Goal: Entertainment & Leisure: Consume media (video, audio)

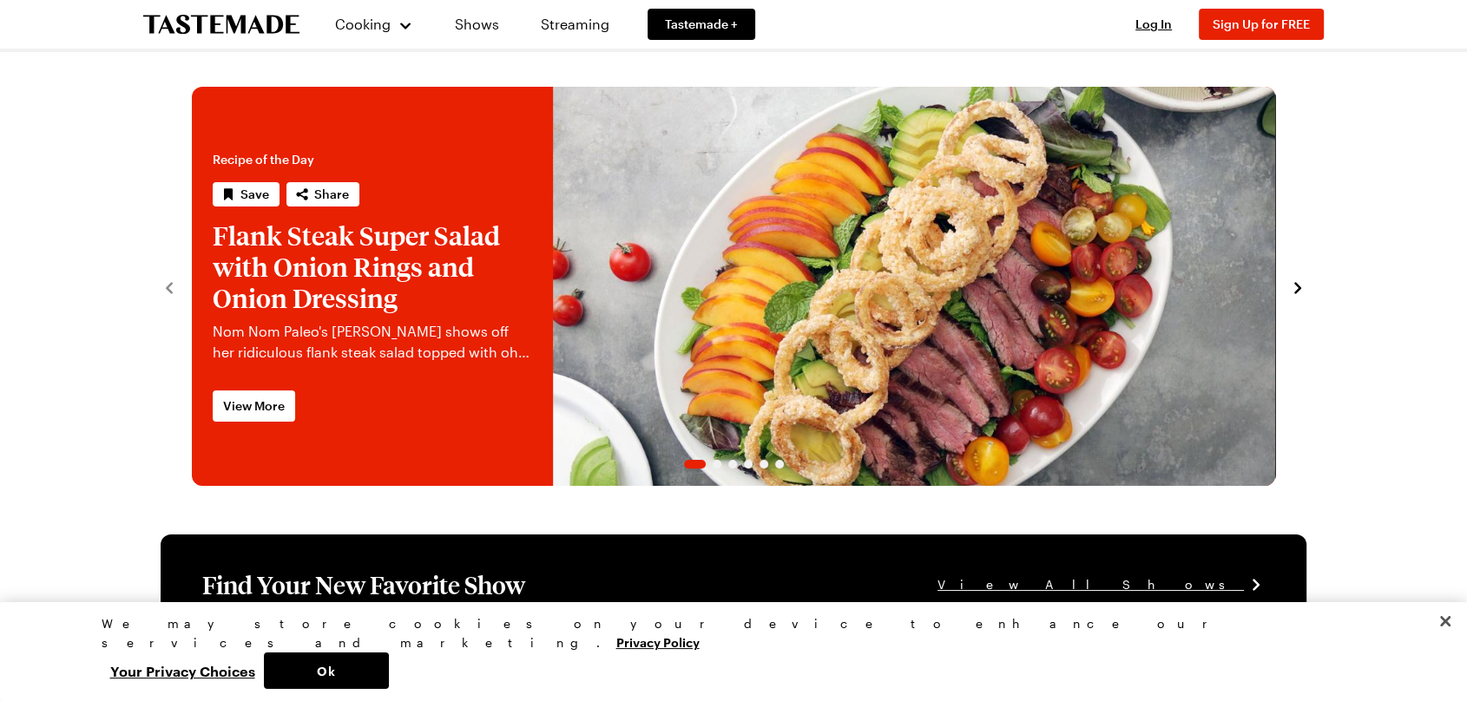
drag, startPoint x: 1369, startPoint y: 197, endPoint x: 1347, endPoint y: 193, distance: 22.1
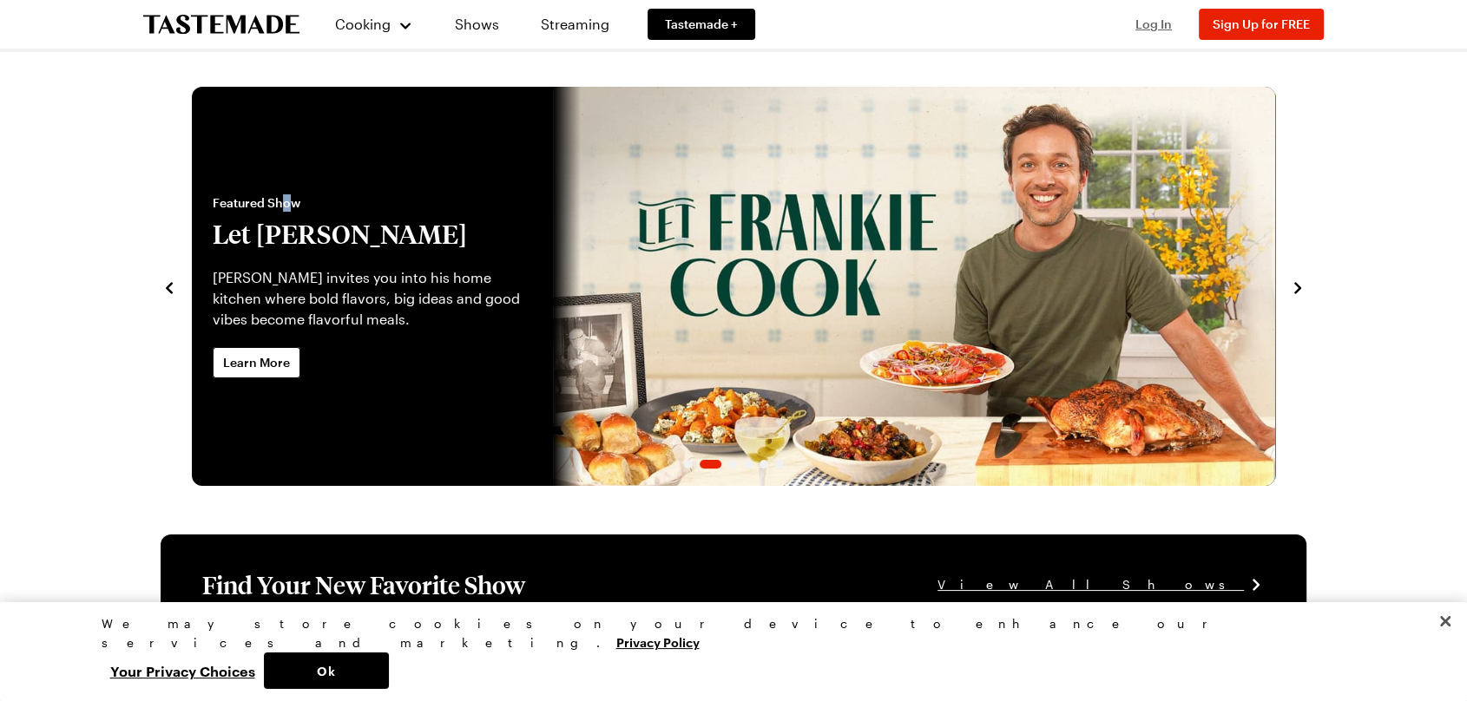
click at [1159, 24] on span "Log In" at bounding box center [1153, 23] width 36 height 15
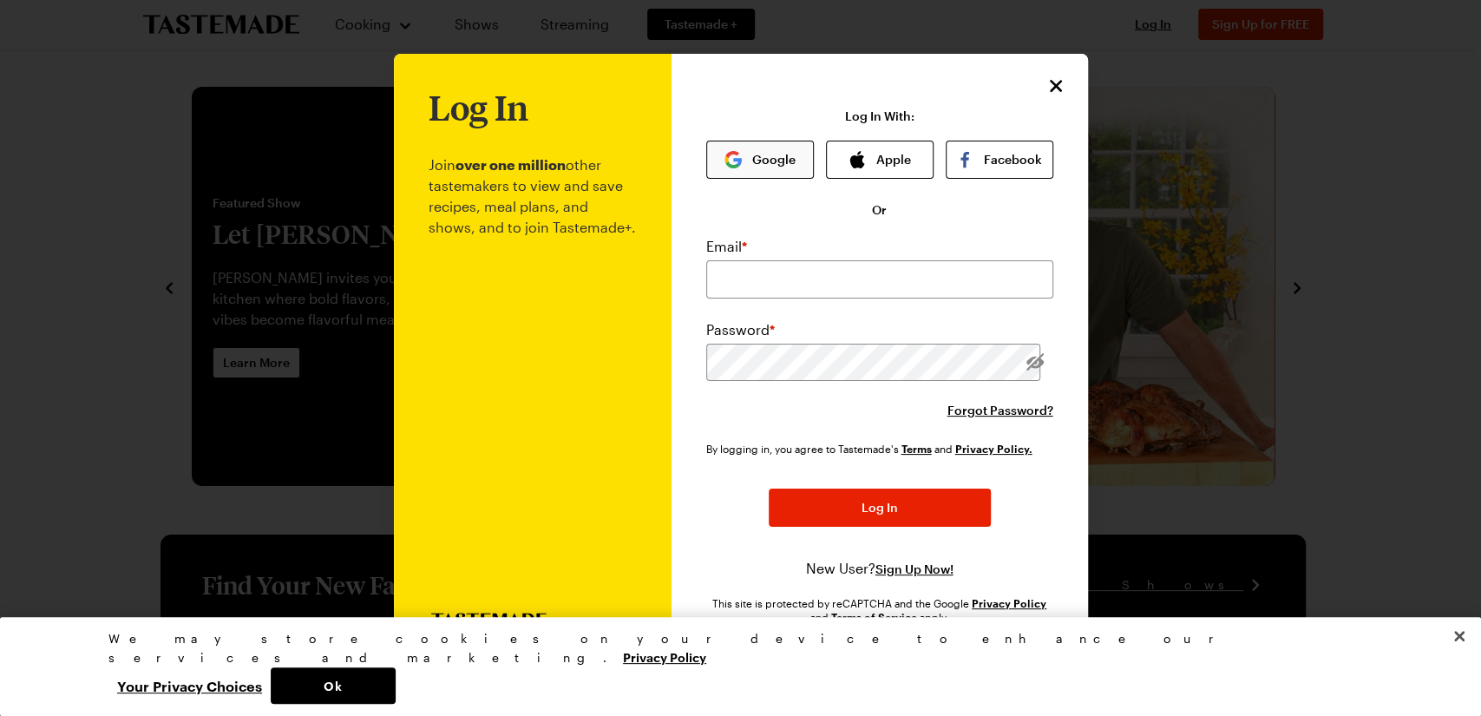
click at [743, 158] on button "Google" at bounding box center [760, 160] width 108 height 38
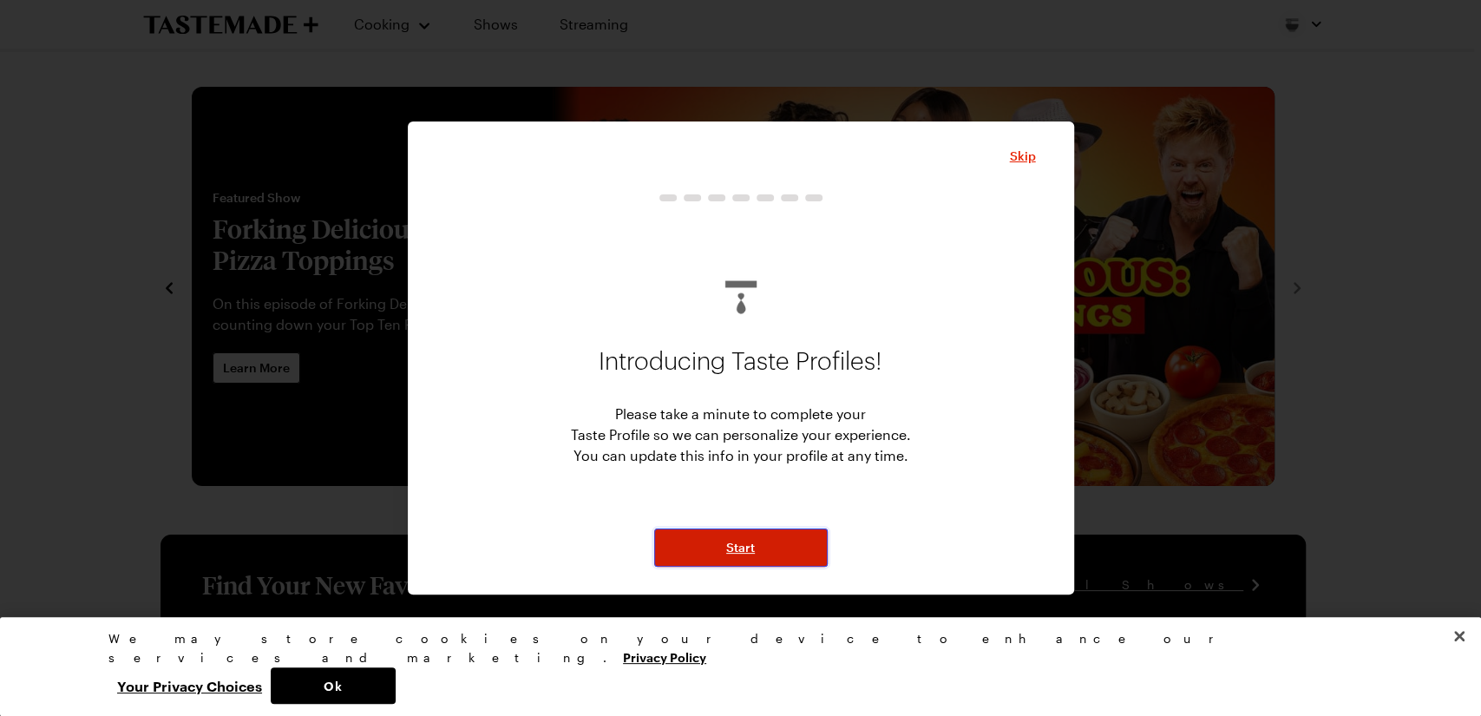
click at [707, 551] on button "Start" at bounding box center [741, 548] width 174 height 38
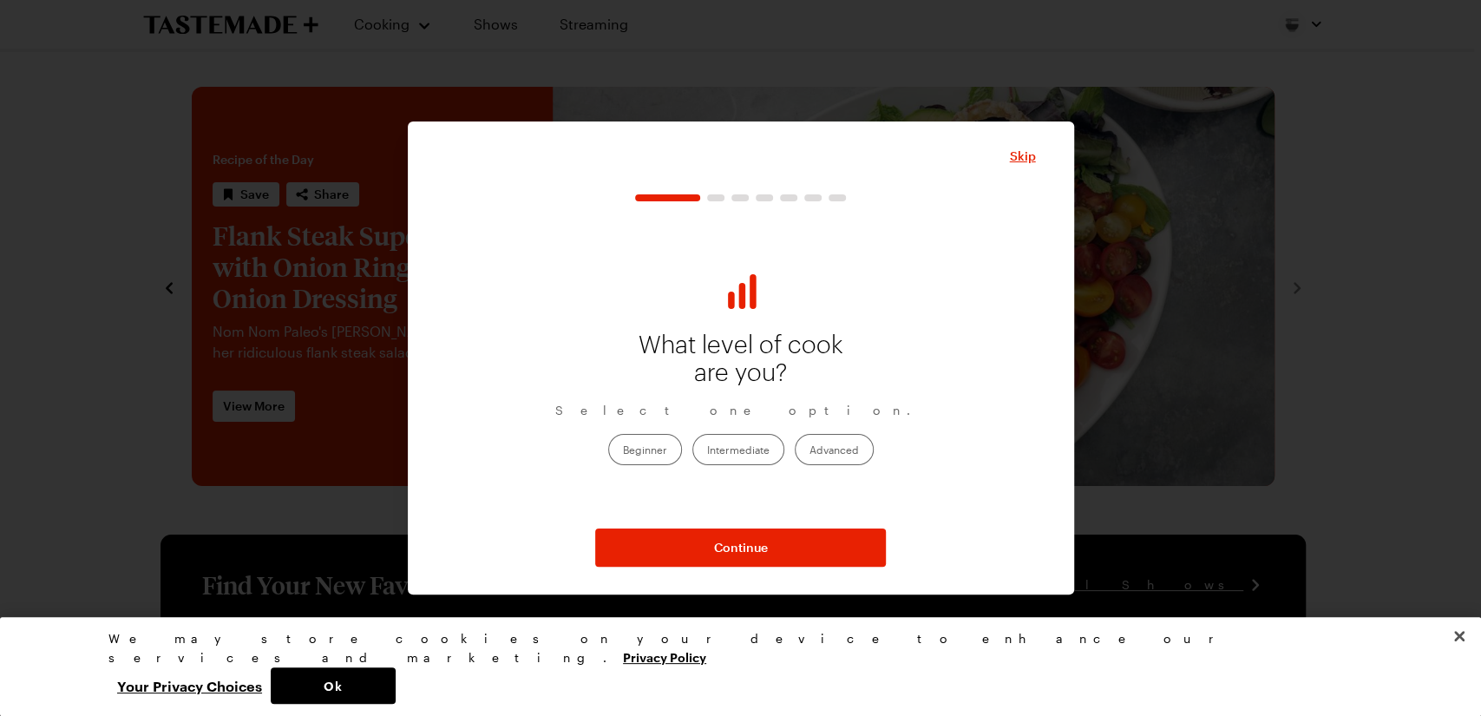
click at [646, 444] on label "Beginner" at bounding box center [645, 449] width 74 height 31
click at [623, 450] on input "Beginner" at bounding box center [623, 450] width 0 height 0
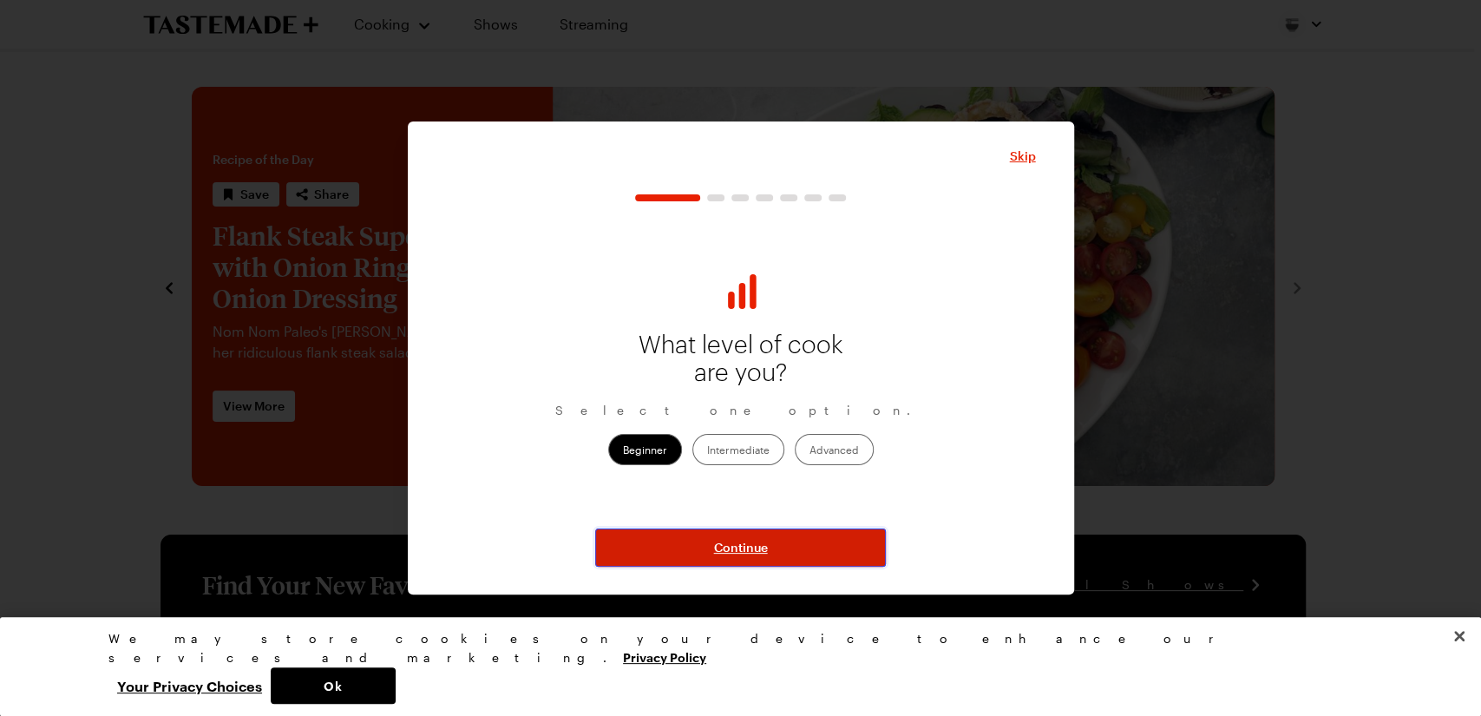
click at [758, 544] on span "Continue" at bounding box center [741, 547] width 54 height 17
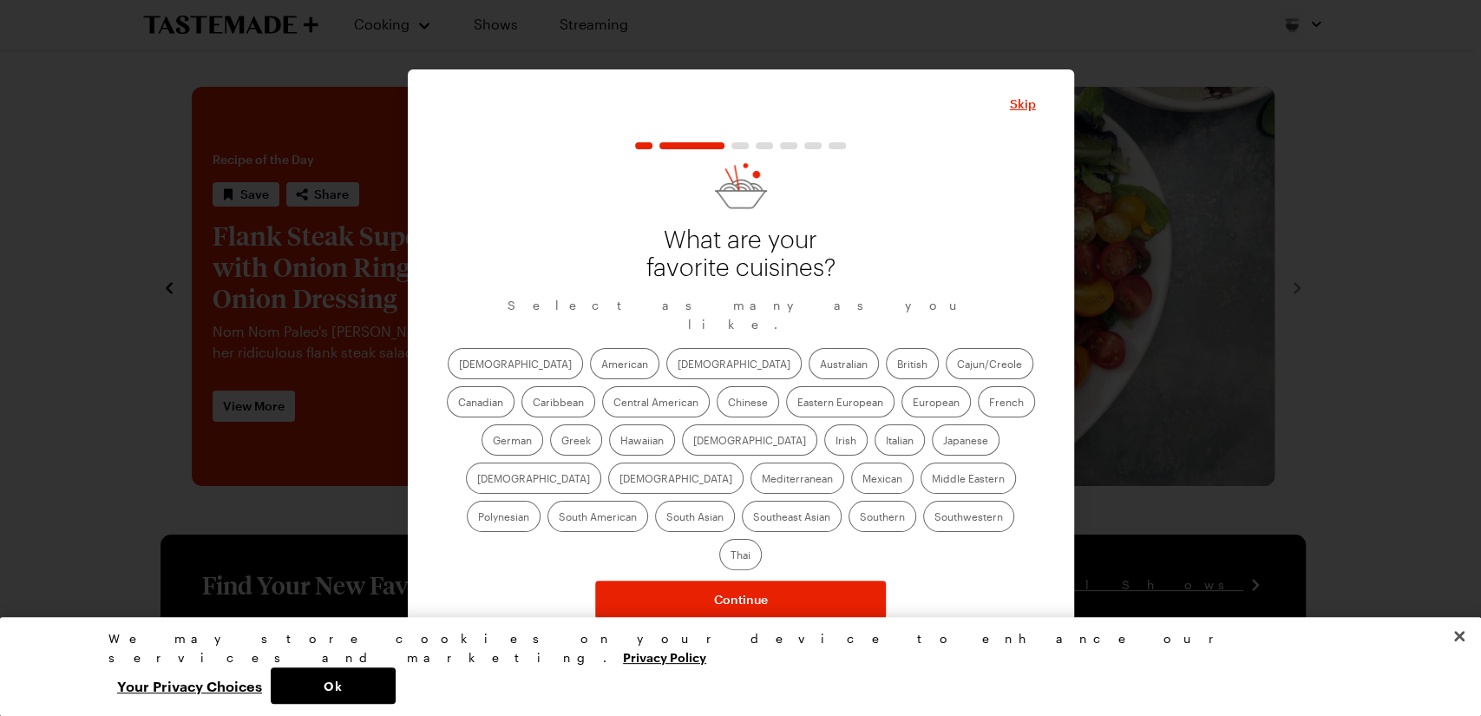
click at [590, 370] on label "American" at bounding box center [624, 363] width 69 height 31
click at [601, 365] on input "American" at bounding box center [601, 365] width 0 height 0
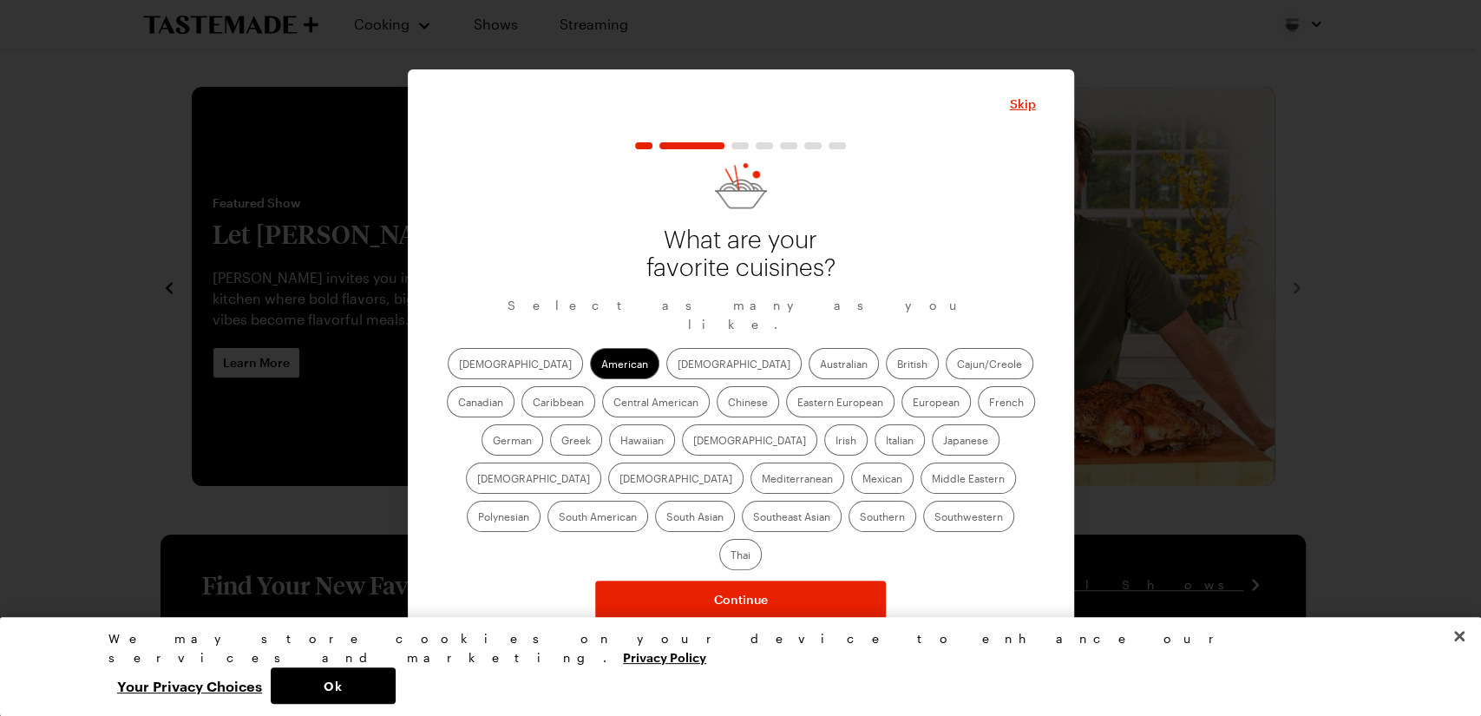
click at [886, 366] on label "British" at bounding box center [912, 363] width 53 height 31
click at [897, 365] on input "British" at bounding box center [897, 365] width 0 height 0
click at [515, 386] on label "Canadian" at bounding box center [481, 401] width 68 height 31
click at [458, 404] on input "Canadian" at bounding box center [458, 404] width 0 height 0
drag, startPoint x: 989, startPoint y: 409, endPoint x: 935, endPoint y: 428, distance: 57.9
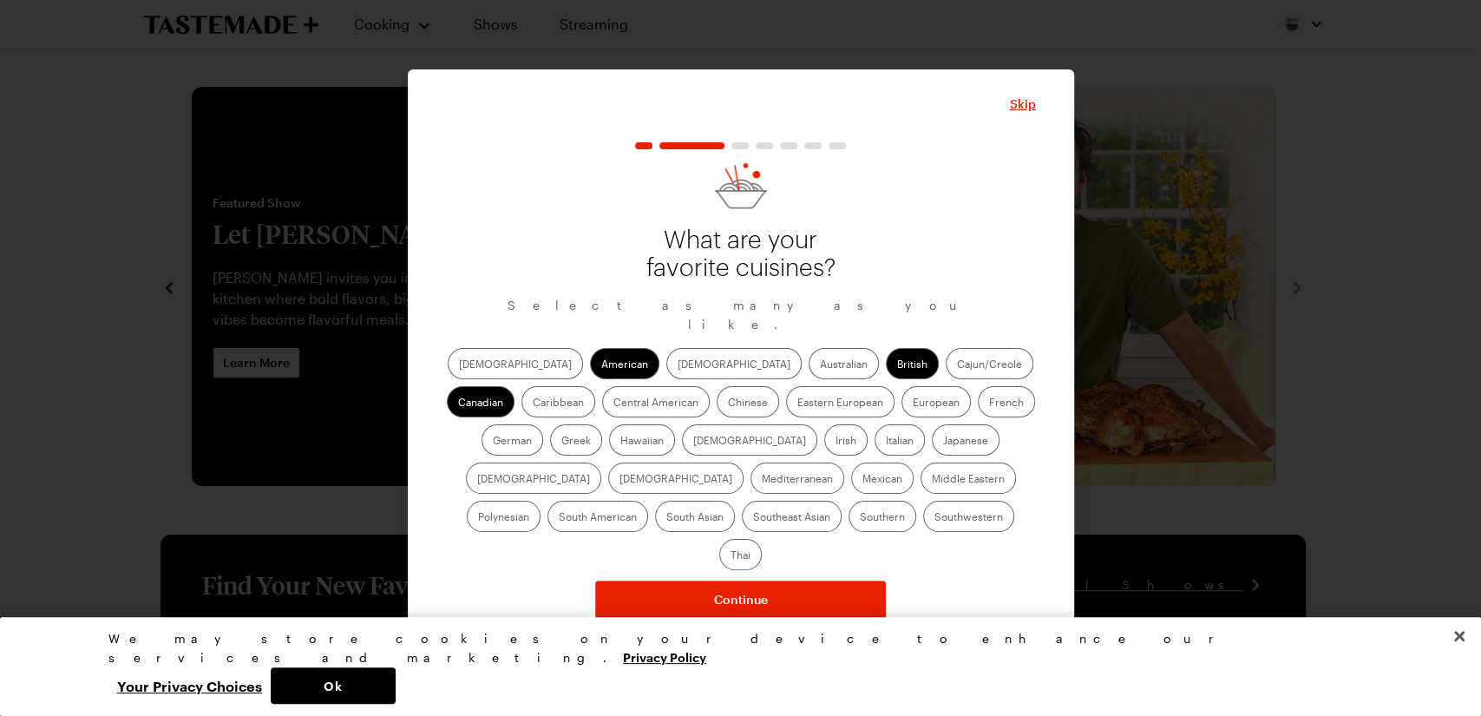
click at [602, 424] on label "Greek" at bounding box center [576, 439] width 52 height 31
click at [561, 442] on input "Greek" at bounding box center [561, 442] width 0 height 0
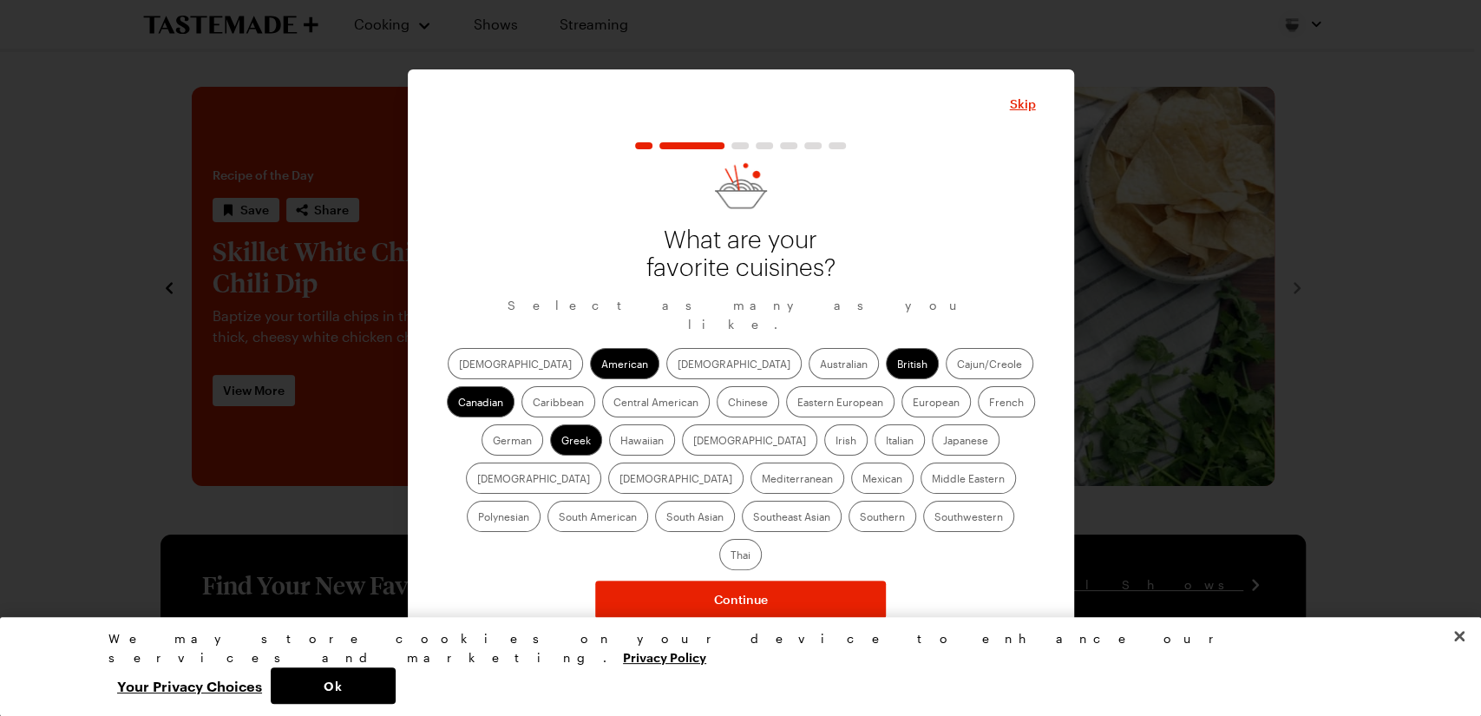
click at [543, 424] on label "German" at bounding box center [513, 439] width 62 height 31
click at [493, 442] on input "German" at bounding box center [493, 442] width 0 height 0
click at [978, 416] on label "French" at bounding box center [1006, 401] width 57 height 31
click at [989, 404] on input "French" at bounding box center [989, 404] width 0 height 0
click at [902, 410] on label "European" at bounding box center [936, 401] width 69 height 31
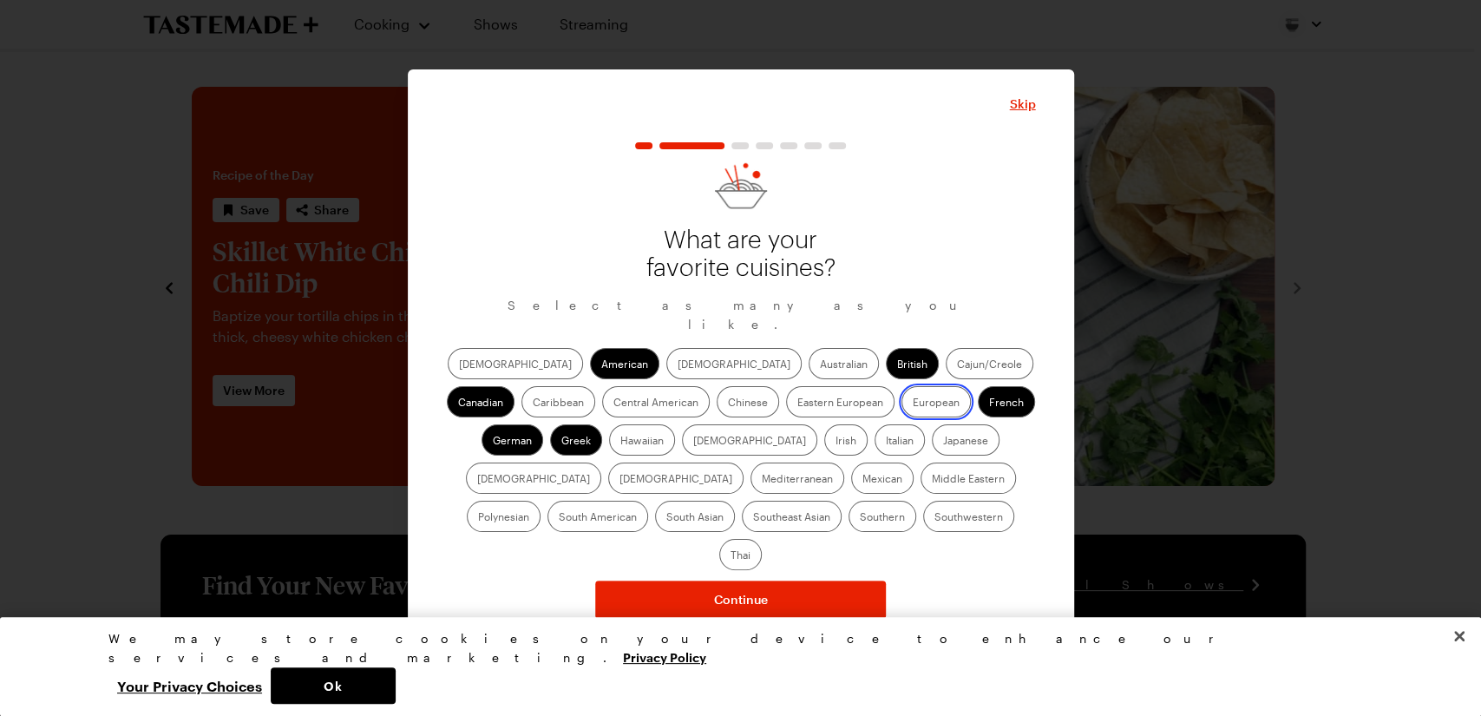
click at [913, 404] on input "European" at bounding box center [913, 404] width 0 height 0
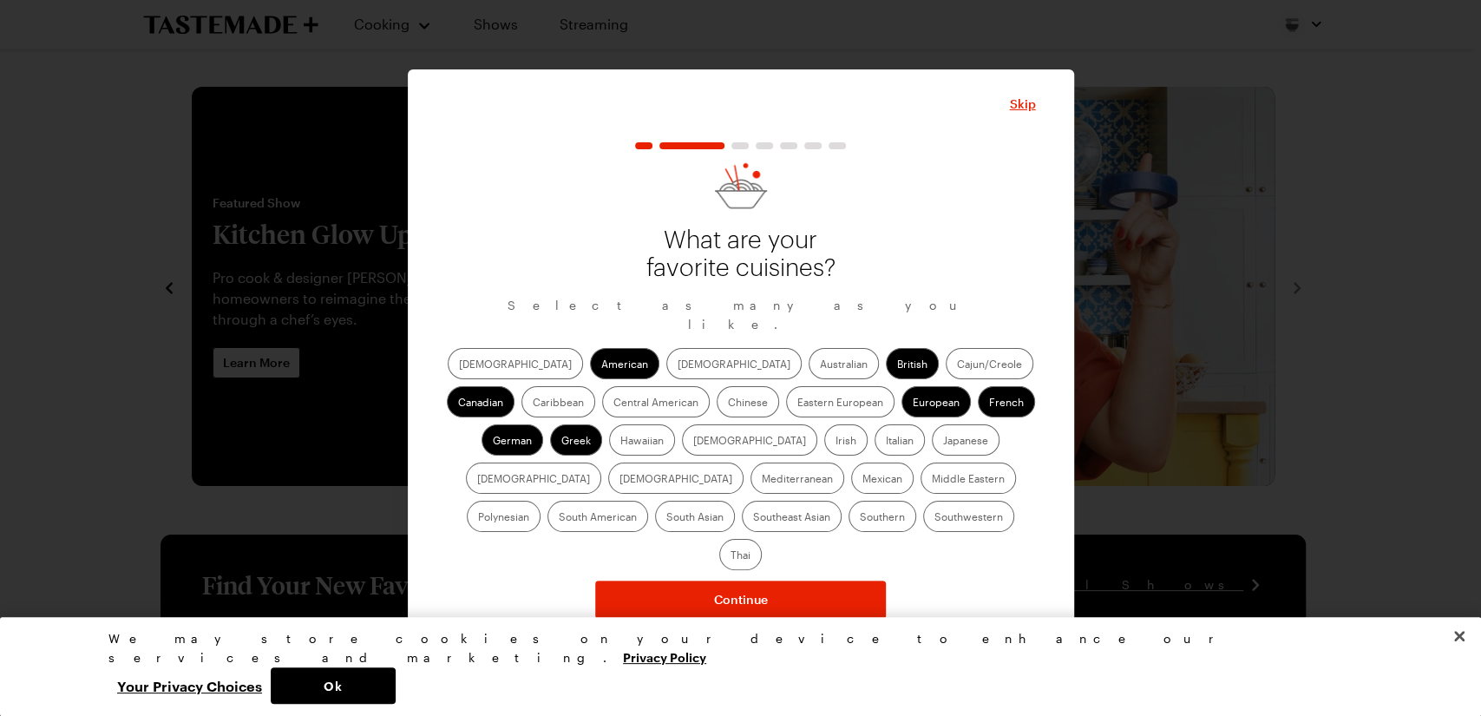
click at [602, 416] on label "Central American" at bounding box center [656, 401] width 108 height 31
click at [614, 404] on American "Central American" at bounding box center [614, 404] width 0 height 0
click at [875, 444] on label "Italian" at bounding box center [900, 439] width 50 height 31
click at [886, 442] on input "Italian" at bounding box center [886, 442] width 0 height 0
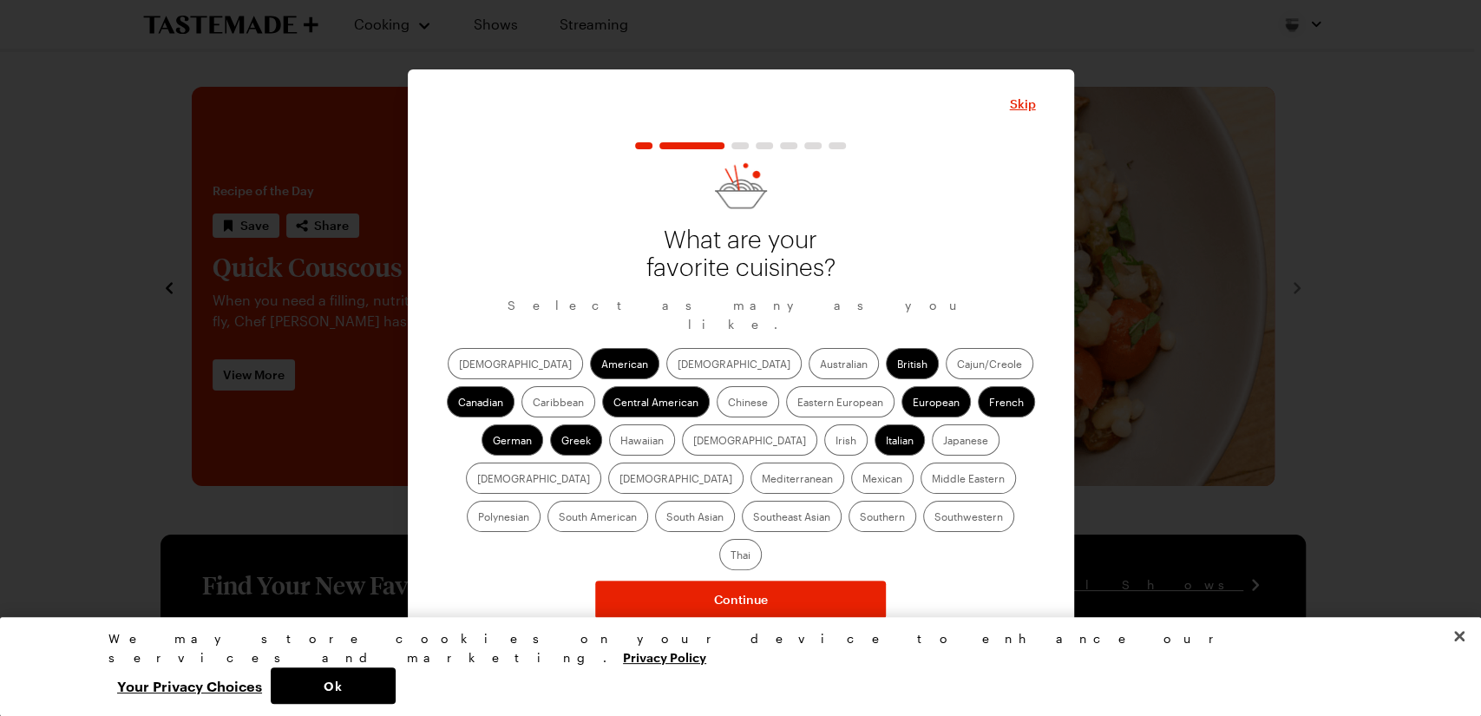
click at [648, 501] on label "South American" at bounding box center [598, 516] width 101 height 31
click at [559, 518] on American "South American" at bounding box center [559, 518] width 0 height 0
click at [851, 475] on label "Mexican" at bounding box center [882, 478] width 62 height 31
click at [863, 480] on input "Mexican" at bounding box center [863, 480] width 0 height 0
click at [849, 526] on label "Southern" at bounding box center [883, 516] width 68 height 31
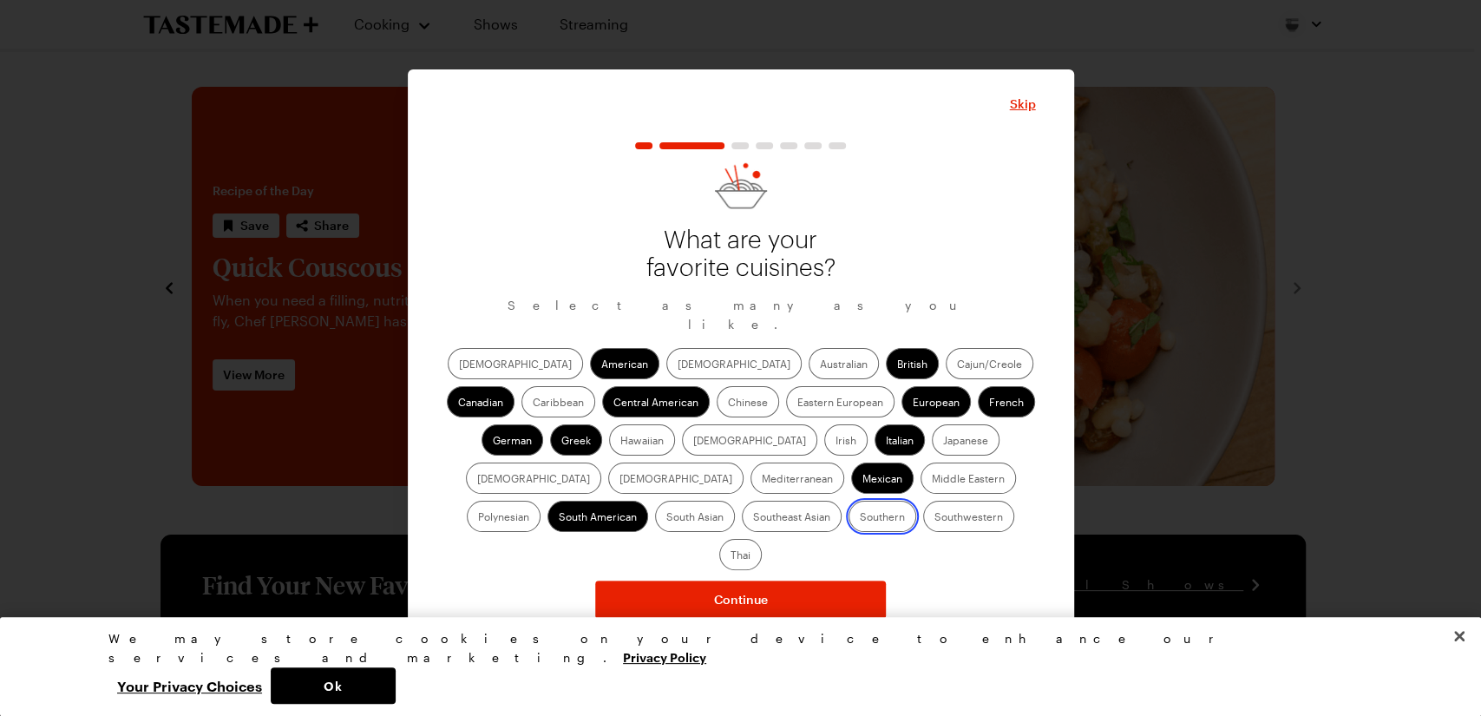
click at [860, 518] on input "Southern" at bounding box center [860, 518] width 0 height 0
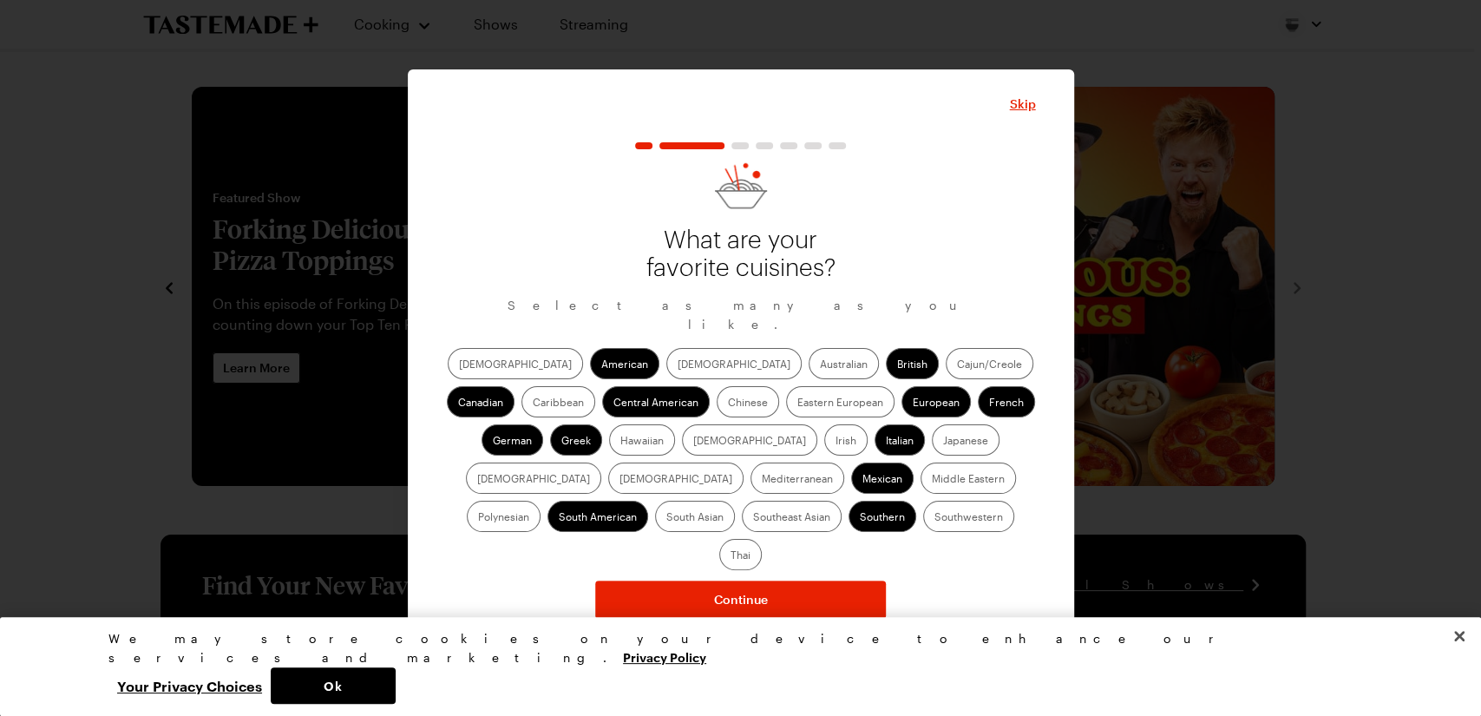
click at [923, 524] on label "Southwestern" at bounding box center [968, 516] width 91 height 31
click at [935, 518] on input "Southwestern" at bounding box center [935, 518] width 0 height 0
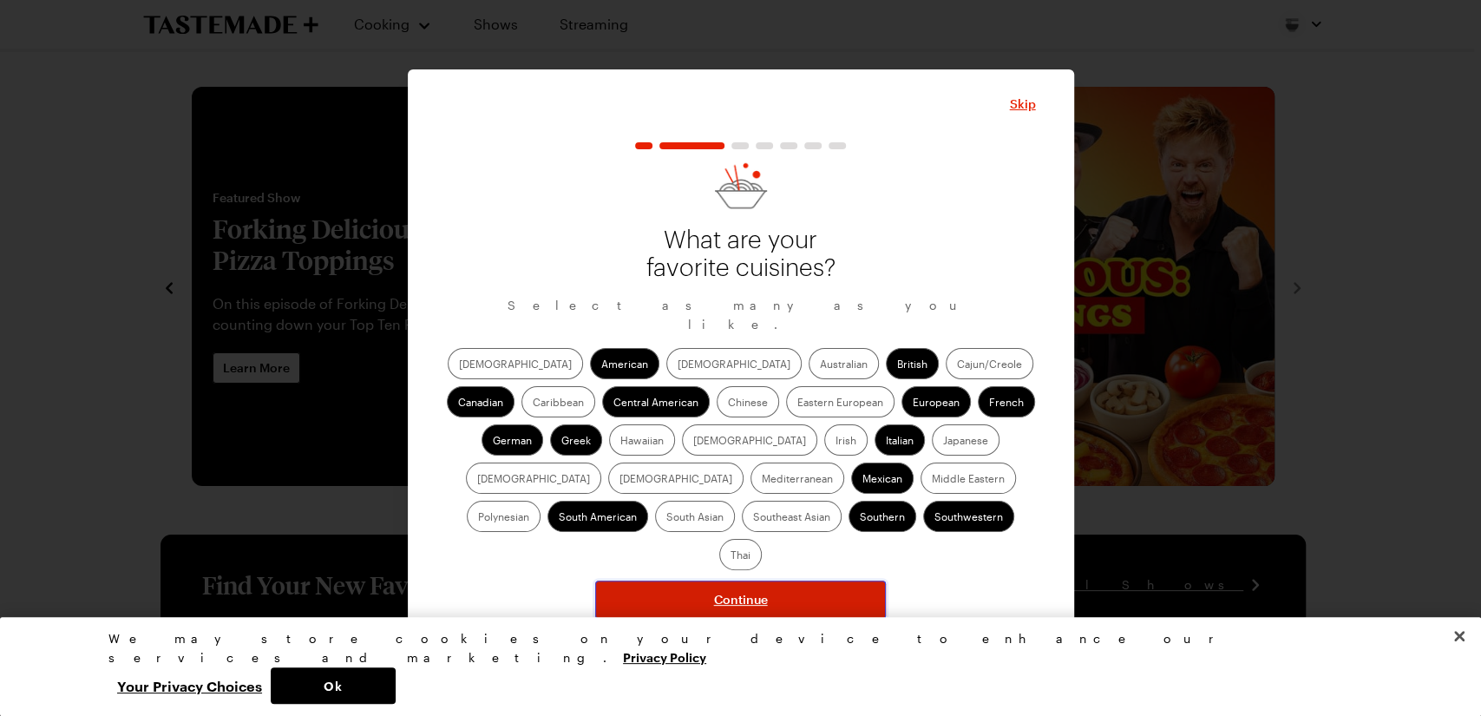
click at [782, 581] on button "Continue" at bounding box center [740, 600] width 291 height 38
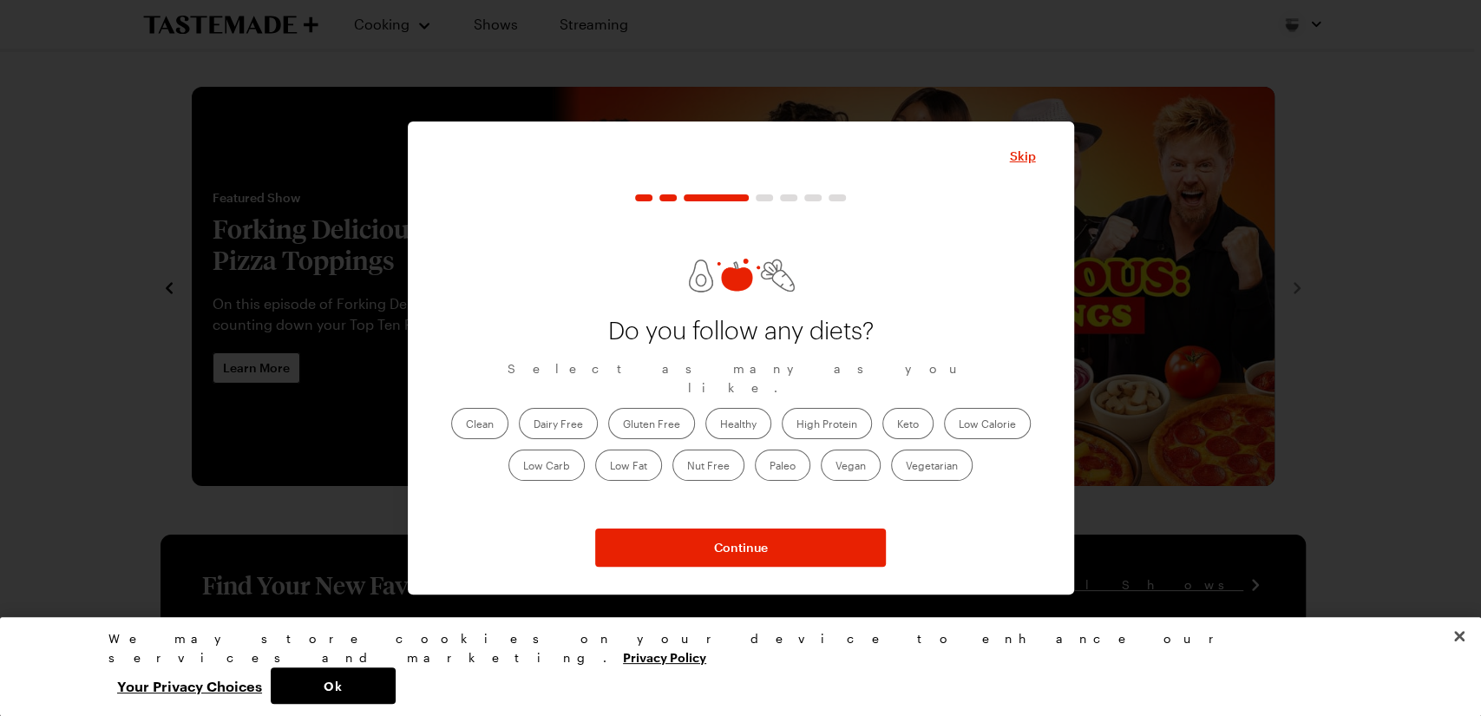
drag, startPoint x: 378, startPoint y: 475, endPoint x: 490, endPoint y: 520, distance: 121.5
click at [488, 524] on div "Do you follow any diets? Select as many as you like. Clean Dairy Free Gluten Fr…" at bounding box center [741, 380] width 590 height 372
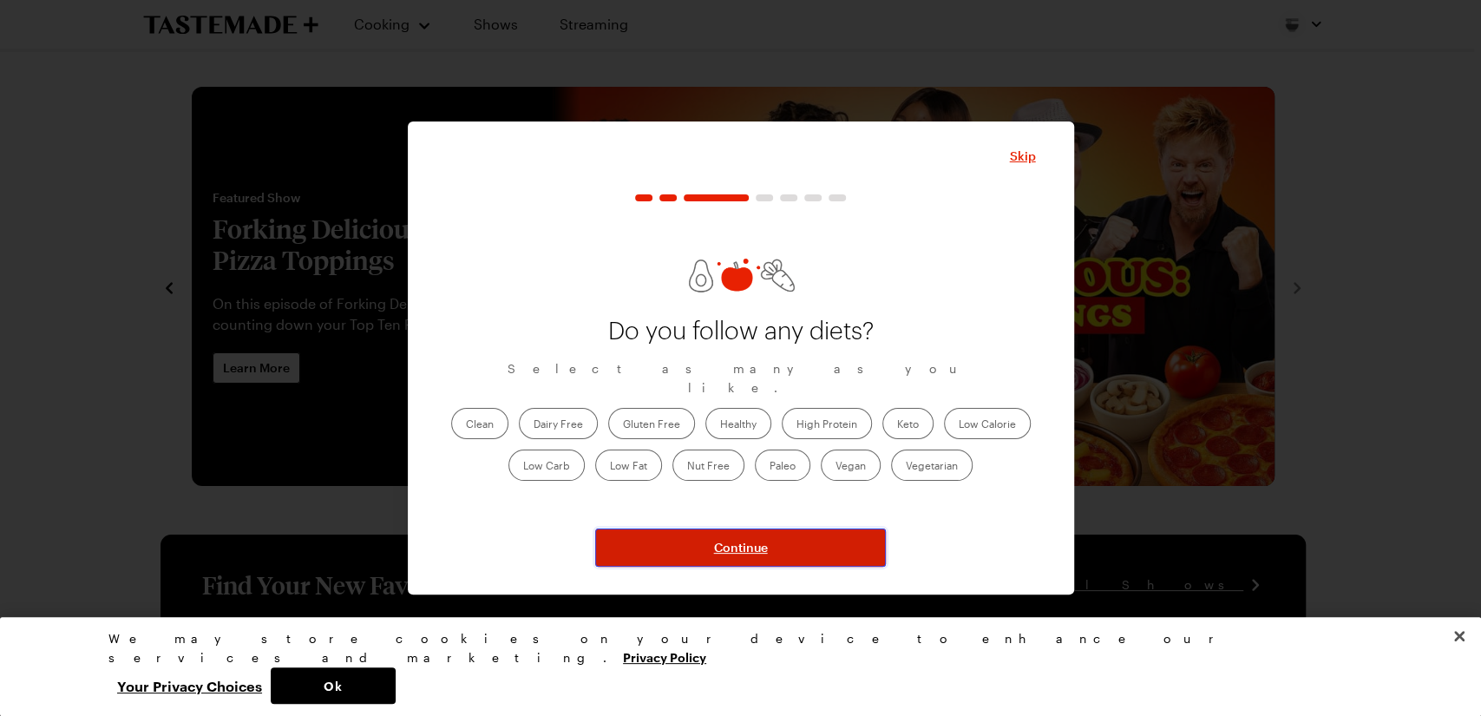
click at [772, 546] on button "Continue" at bounding box center [740, 548] width 291 height 38
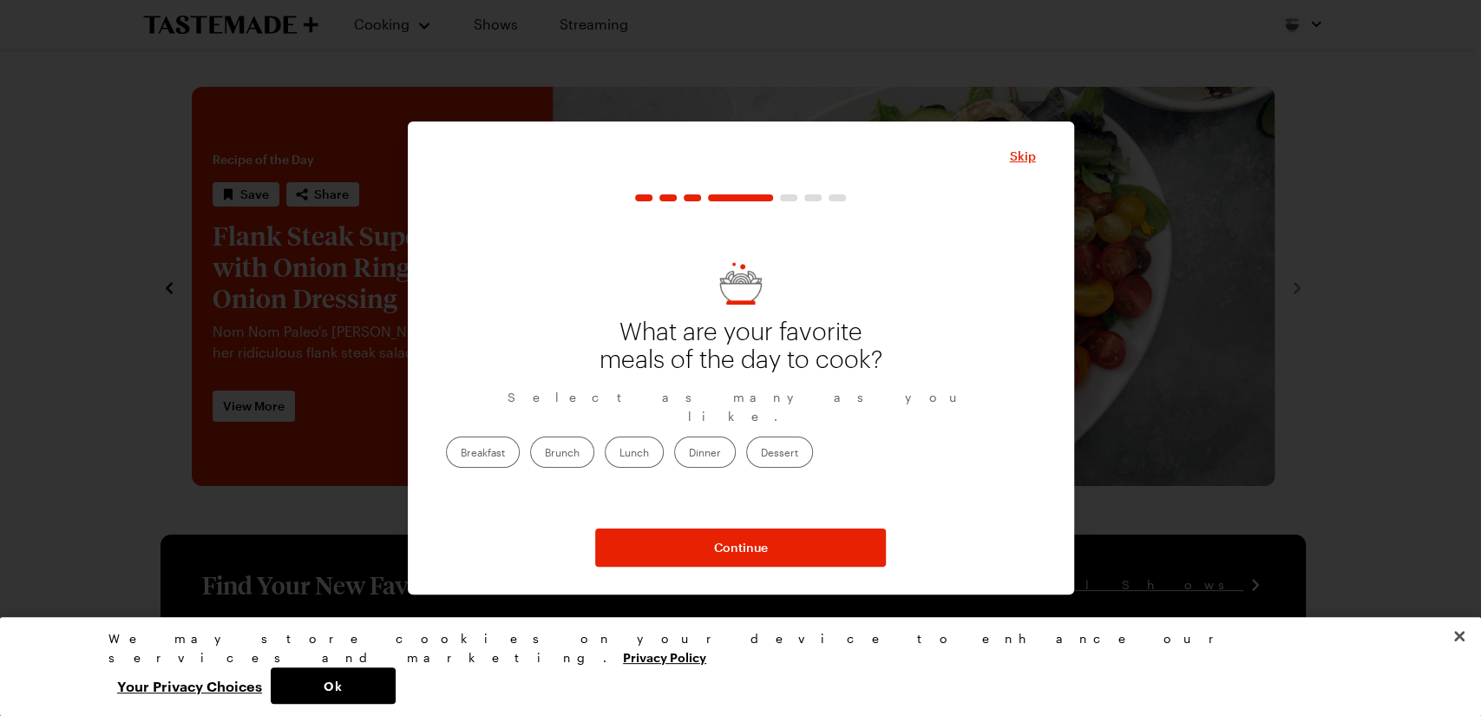
click at [736, 440] on label "Dinner" at bounding box center [705, 452] width 62 height 31
click at [689, 454] on input "Dinner" at bounding box center [689, 454] width 0 height 0
click at [520, 437] on label "Breakfast" at bounding box center [483, 452] width 74 height 31
click at [520, 446] on label "Breakfast" at bounding box center [483, 452] width 74 height 31
click at [461, 454] on input "Breakfast" at bounding box center [461, 454] width 0 height 0
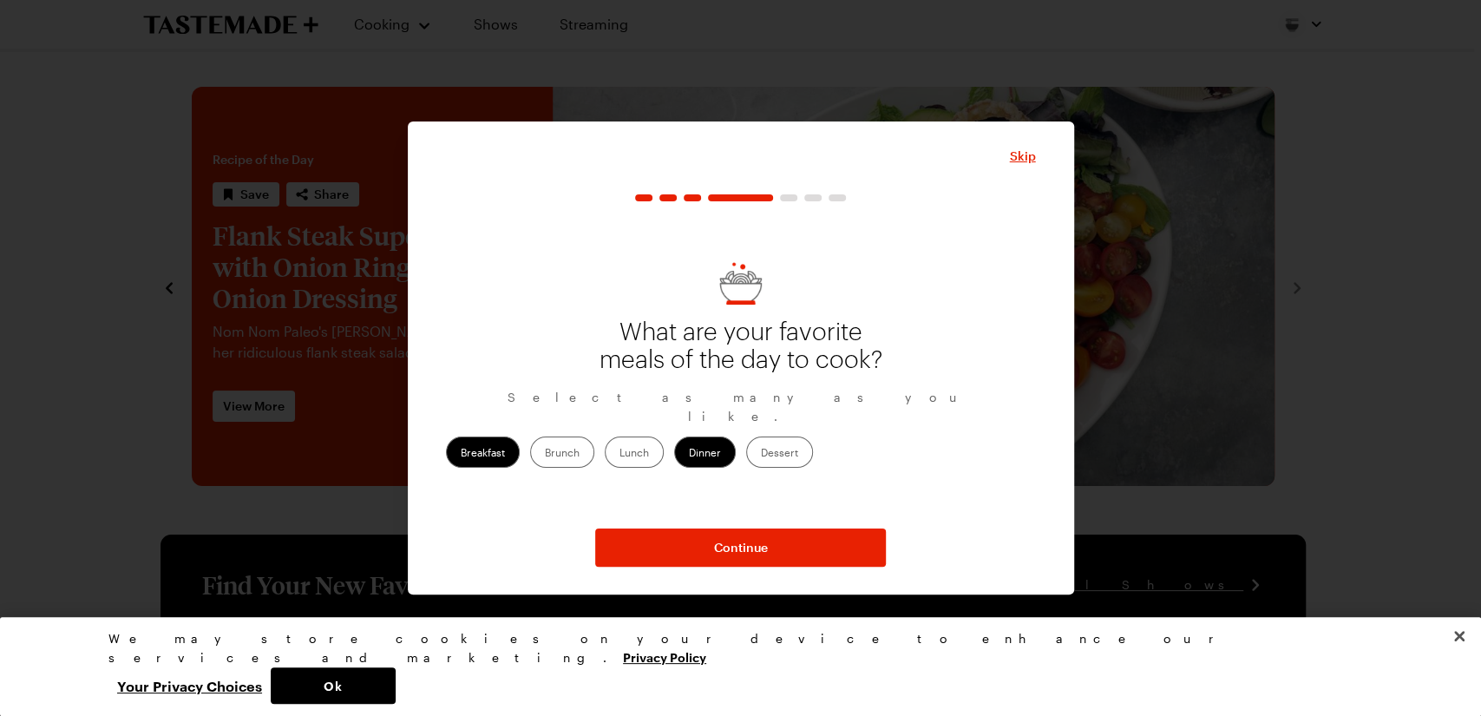
drag, startPoint x: 680, startPoint y: 440, endPoint x: 718, endPoint y: 447, distance: 38.0
click at [594, 438] on label "Brunch" at bounding box center [562, 452] width 64 height 31
click at [545, 454] on input "Brunch" at bounding box center [545, 454] width 0 height 0
drag, startPoint x: 739, startPoint y: 443, endPoint x: 756, endPoint y: 445, distance: 16.7
click at [664, 443] on label "Lunch" at bounding box center [634, 452] width 59 height 31
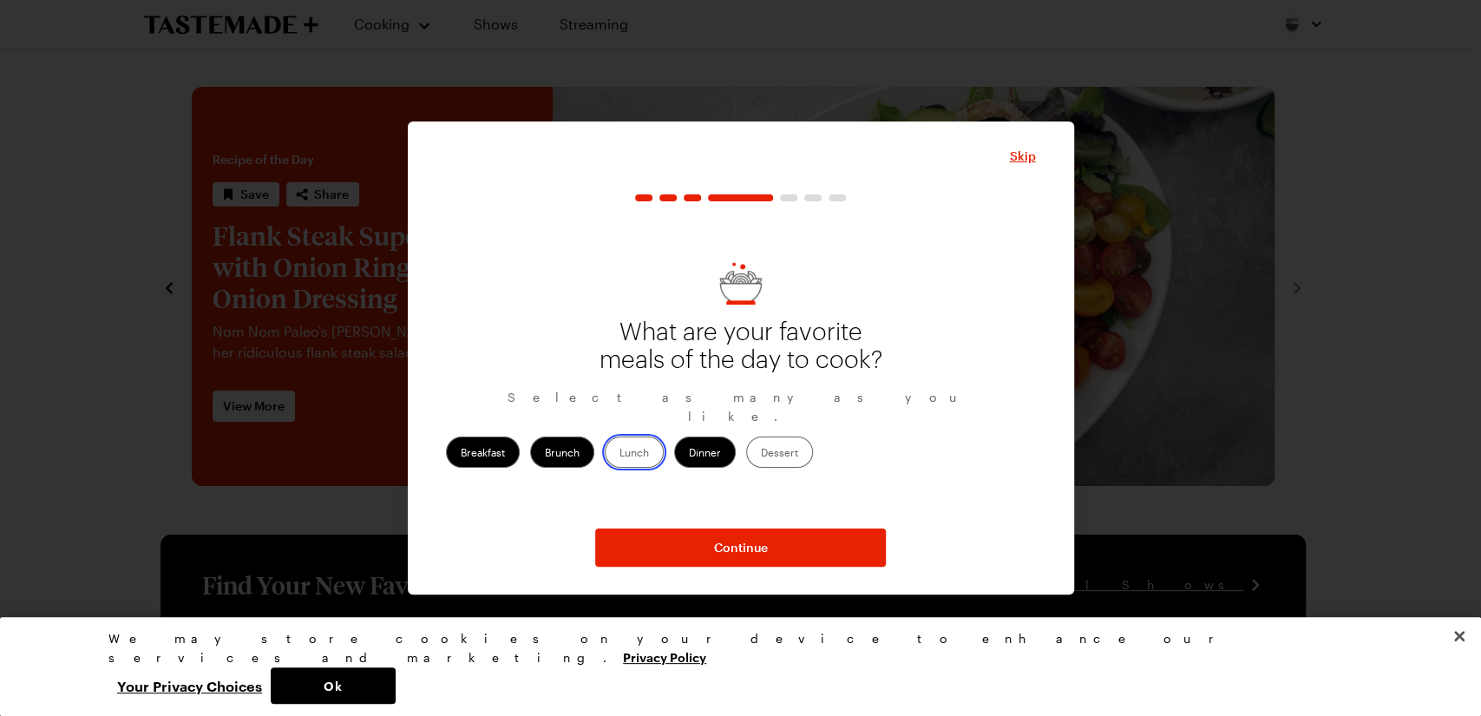
click at [620, 454] on input "Lunch" at bounding box center [620, 454] width 0 height 0
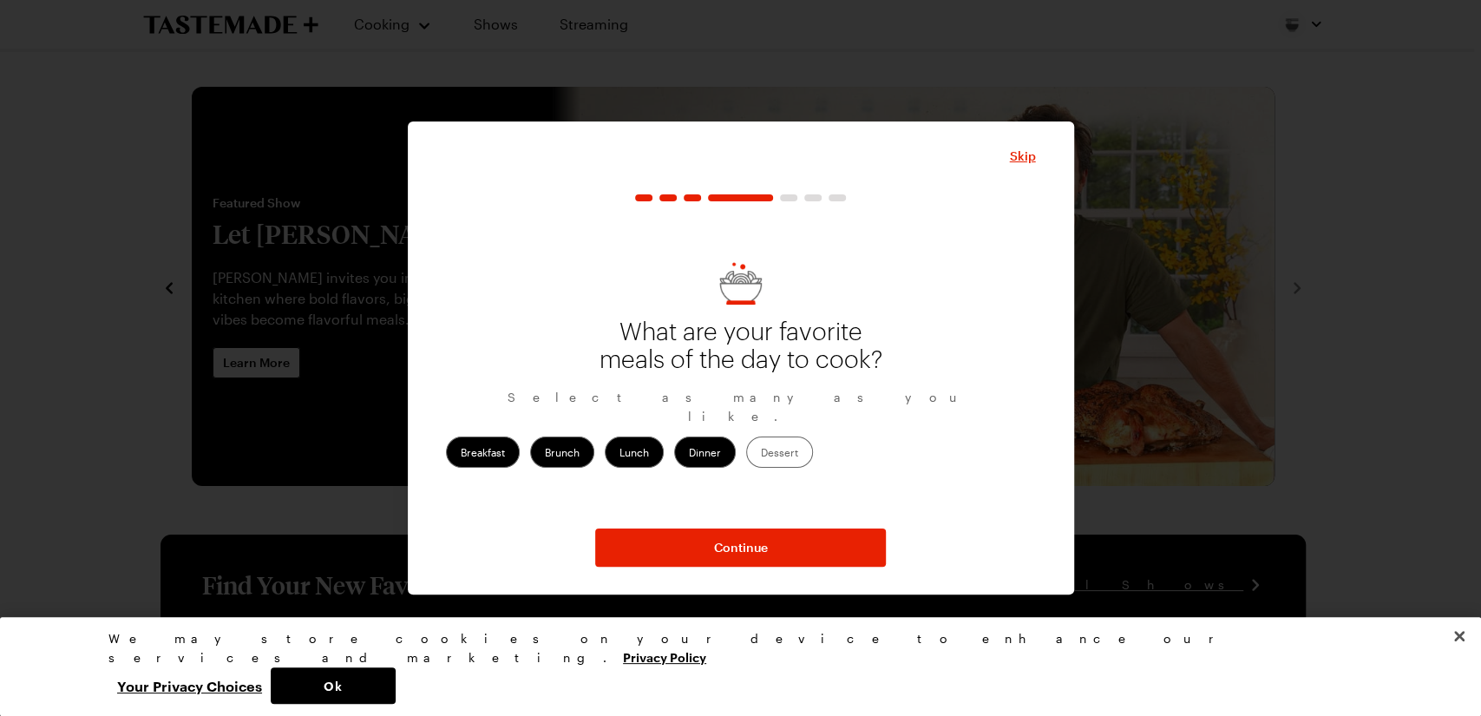
click at [813, 446] on label "Dessert" at bounding box center [779, 452] width 67 height 31
click at [761, 454] on input "Dessert" at bounding box center [761, 454] width 0 height 0
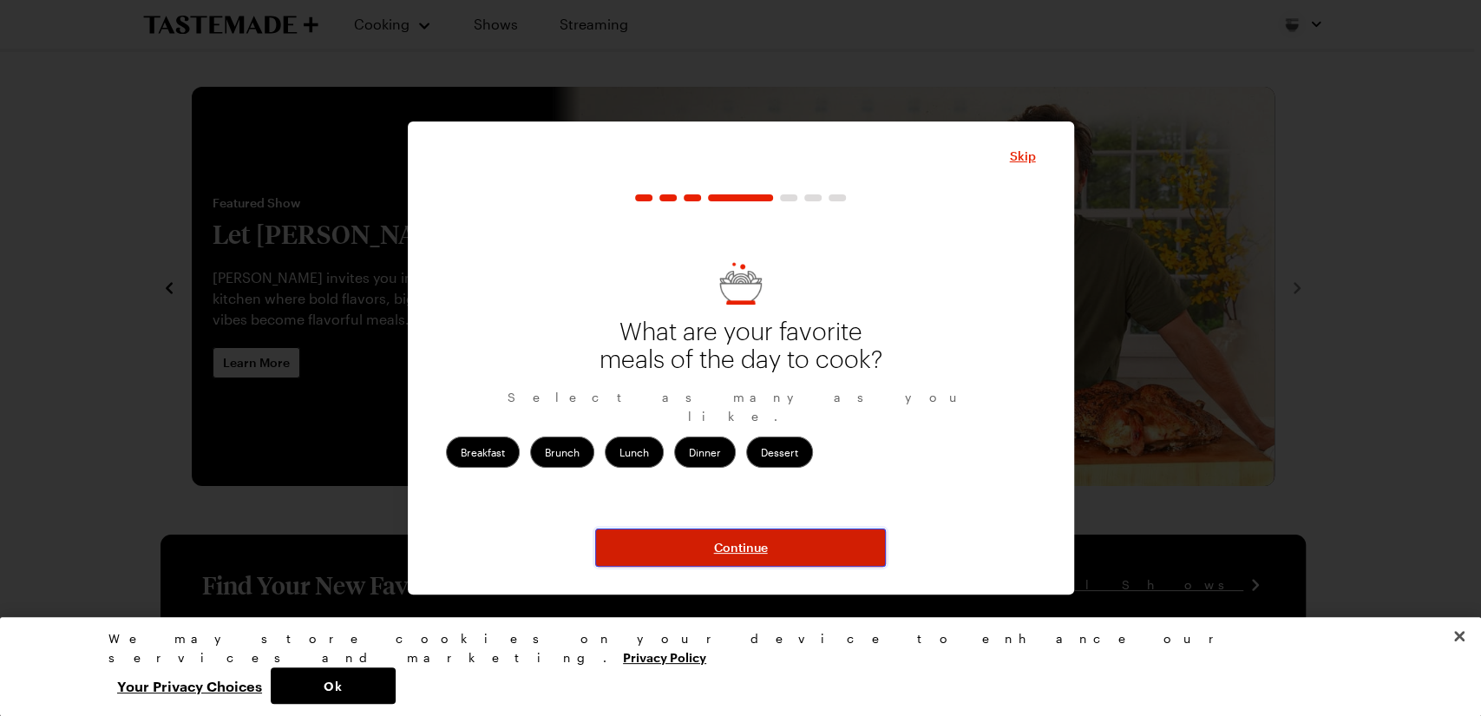
click at [708, 561] on button "Continue" at bounding box center [740, 548] width 291 height 38
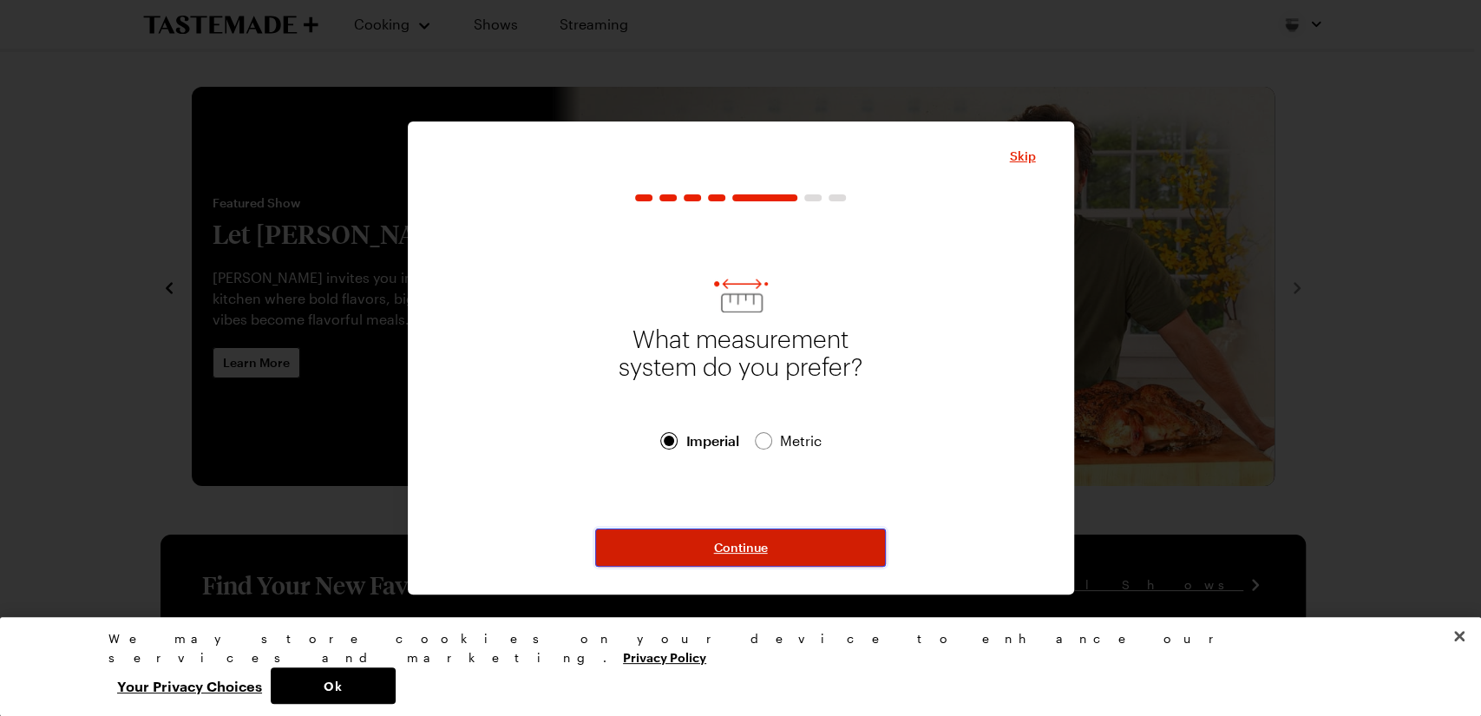
click at [769, 542] on button "Continue" at bounding box center [740, 548] width 291 height 38
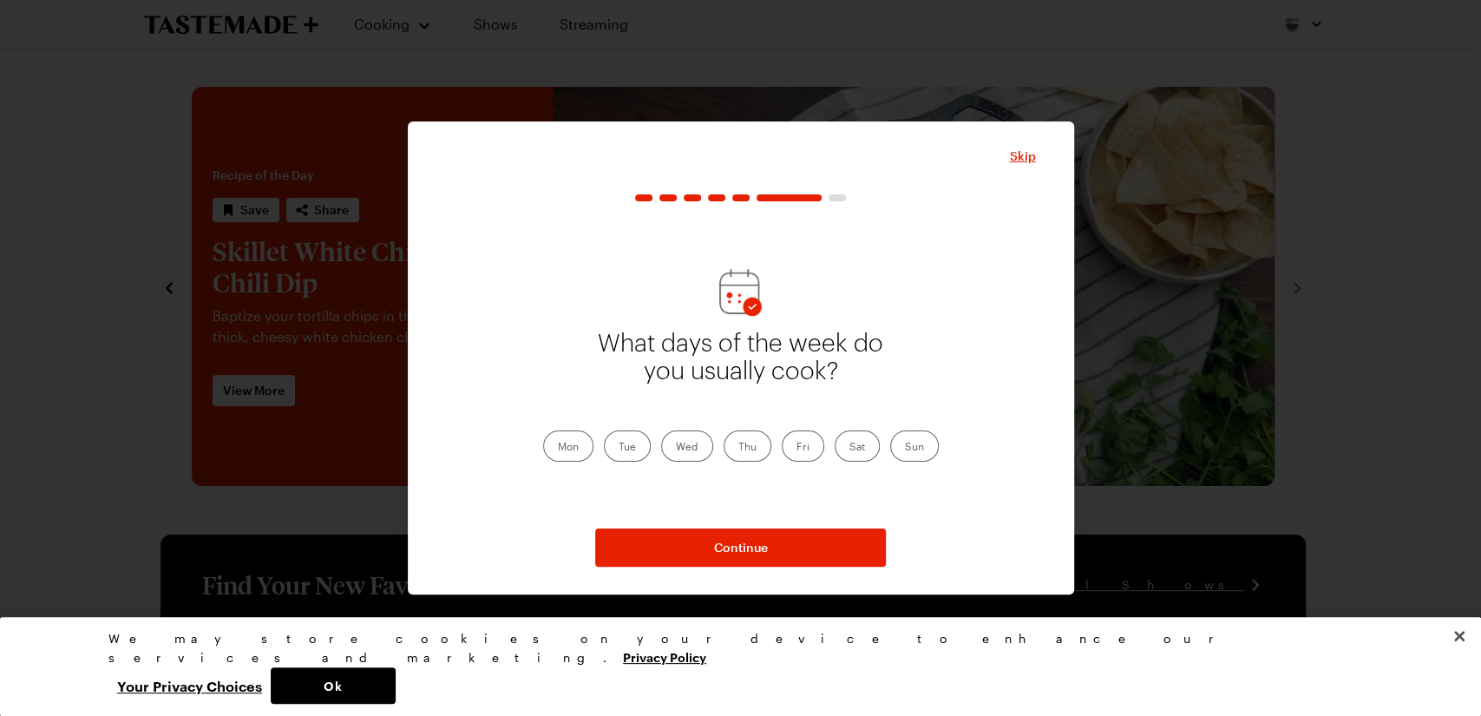
click at [575, 443] on label "Mon" at bounding box center [568, 445] width 50 height 31
click at [558, 448] on input "Mon" at bounding box center [558, 448] width 0 height 0
drag, startPoint x: 636, startPoint y: 441, endPoint x: 667, endPoint y: 443, distance: 31.3
click at [637, 439] on label "Tue" at bounding box center [627, 445] width 47 height 31
click at [619, 448] on input "Tue" at bounding box center [619, 448] width 0 height 0
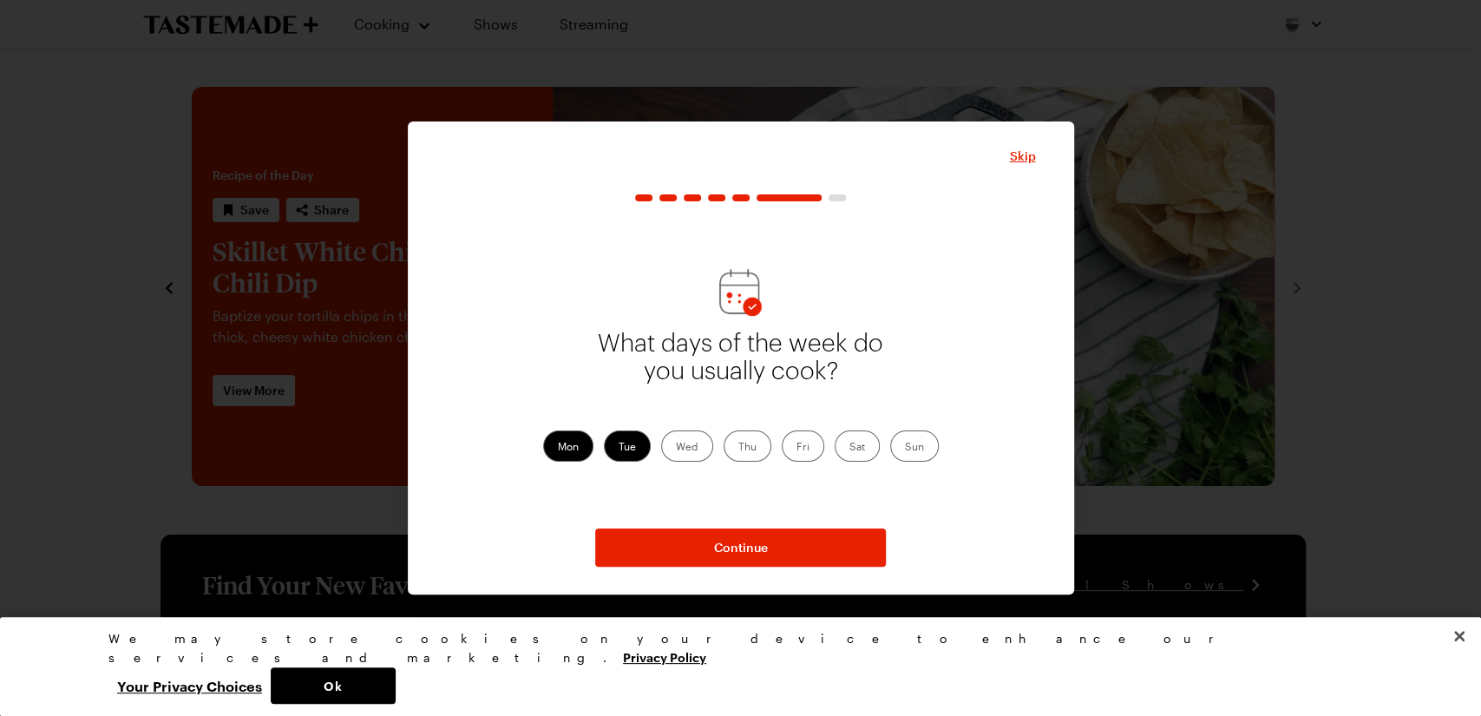
drag, startPoint x: 695, startPoint y: 447, endPoint x: 738, endPoint y: 450, distance: 42.7
click at [696, 447] on label "Wed" at bounding box center [687, 445] width 52 height 31
click at [676, 448] on input "Wed" at bounding box center [676, 448] width 0 height 0
click at [757, 446] on label "Thu" at bounding box center [748, 445] width 48 height 31
click at [739, 448] on input "Thu" at bounding box center [739, 448] width 0 height 0
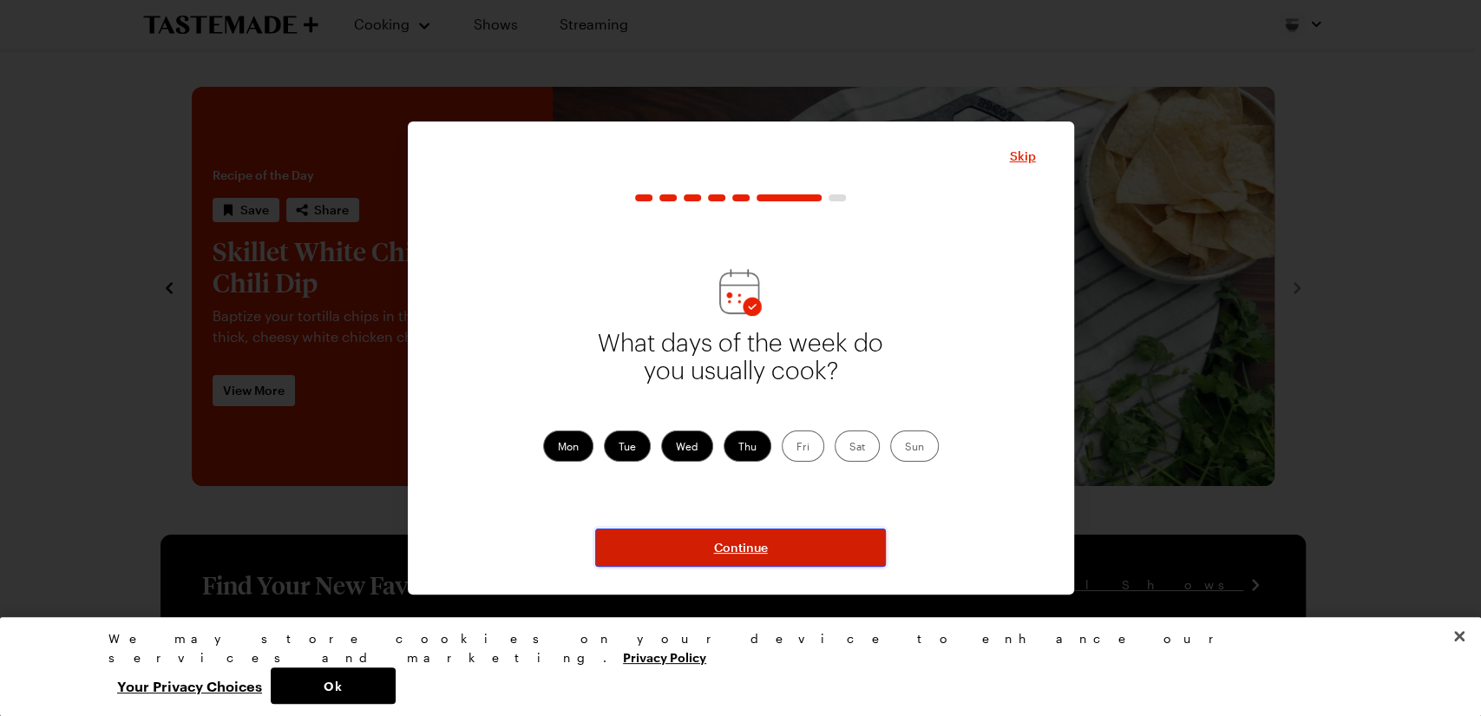
click at [762, 544] on span "Continue" at bounding box center [741, 547] width 54 height 17
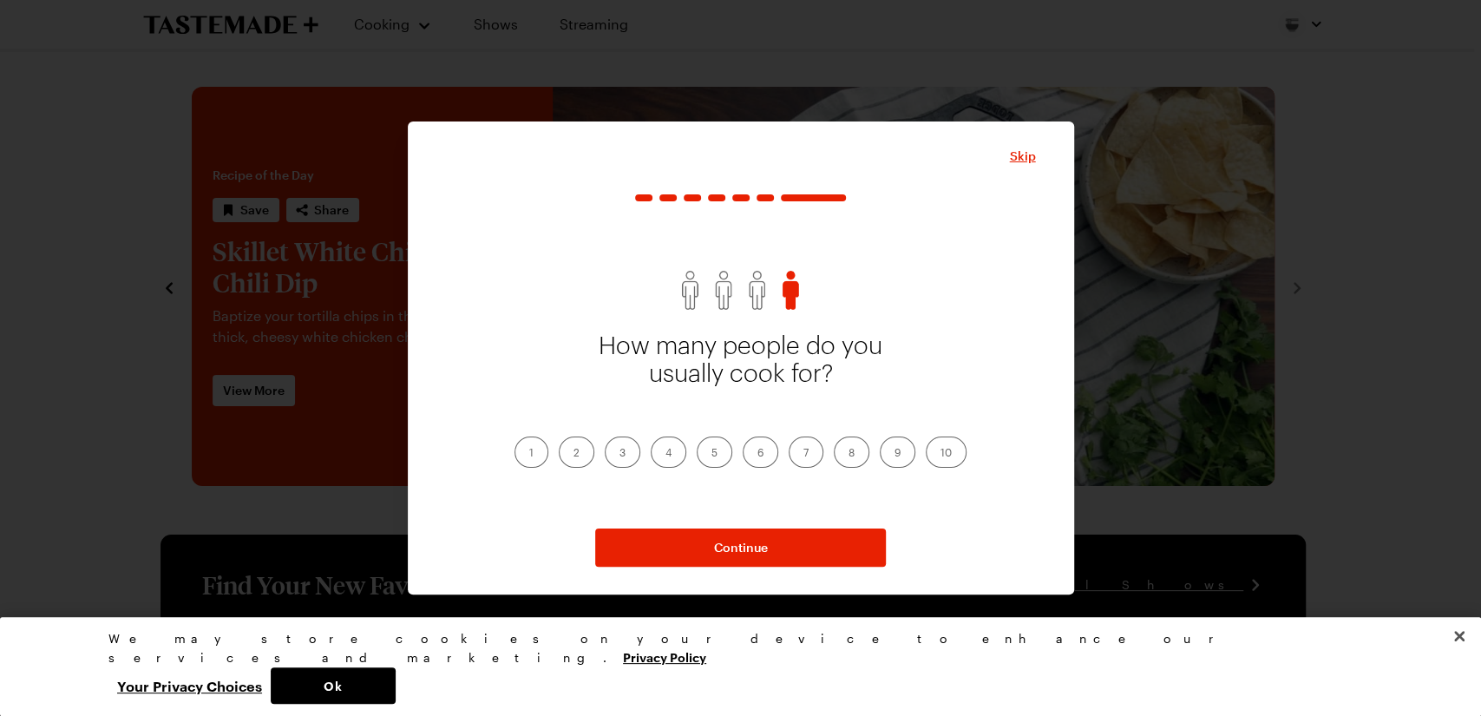
click at [579, 450] on label "2" at bounding box center [577, 452] width 36 height 31
click at [574, 454] on input "2" at bounding box center [574, 454] width 0 height 0
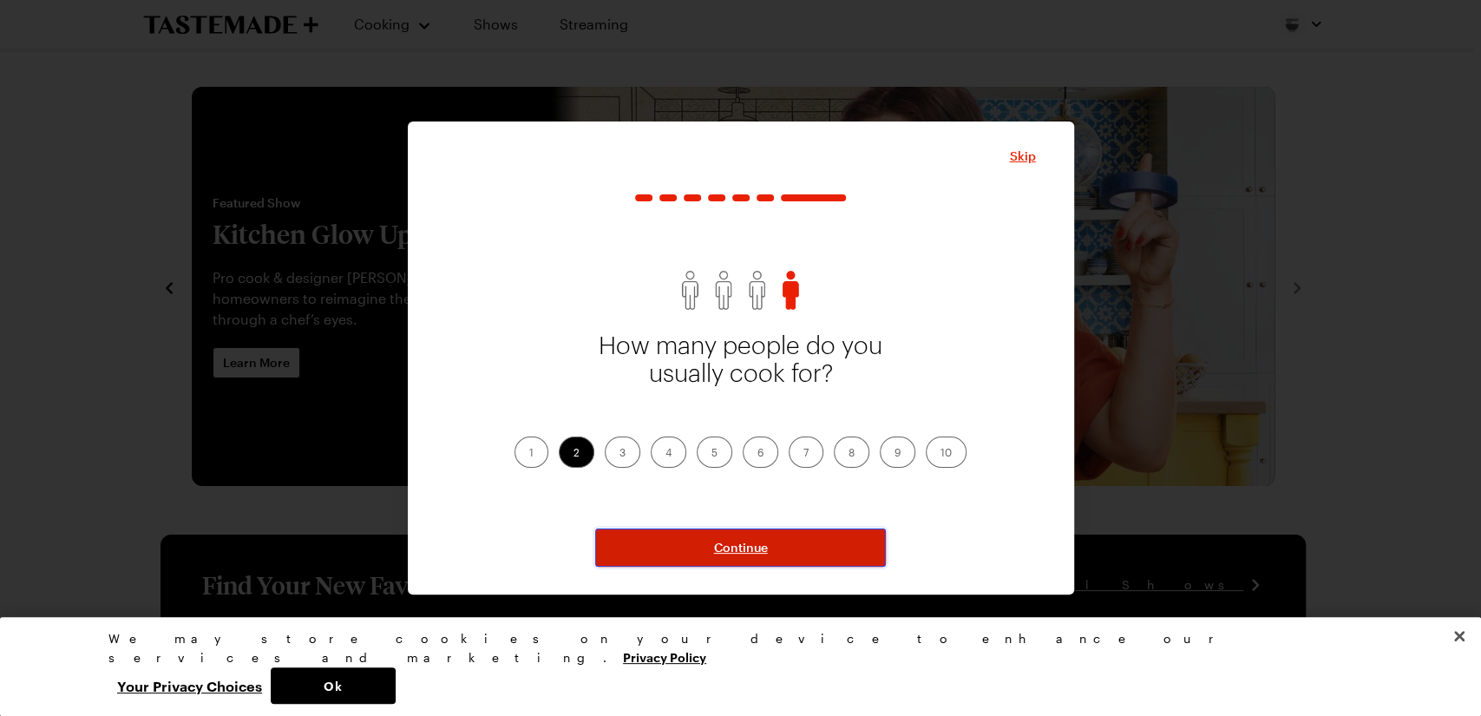
click at [754, 537] on button "Continue" at bounding box center [740, 548] width 291 height 38
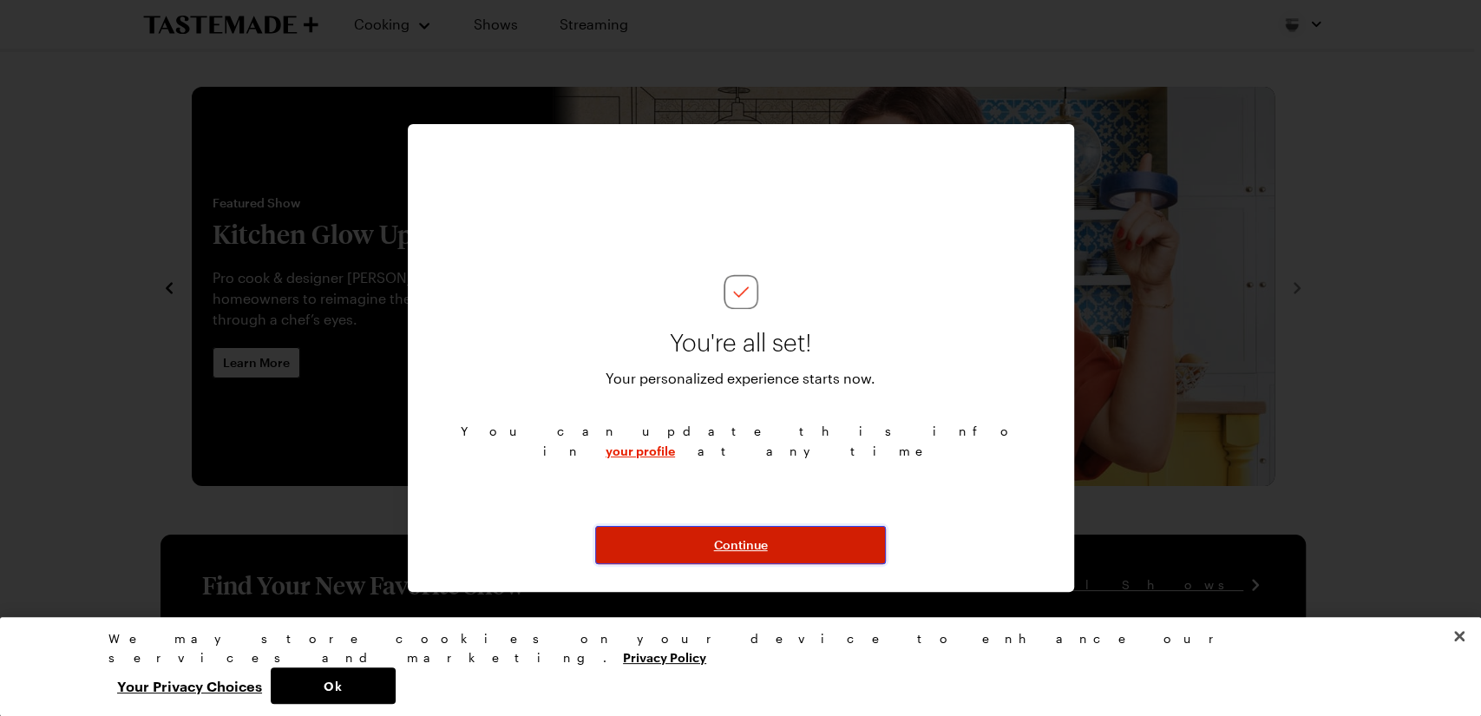
click at [743, 536] on span "Continue" at bounding box center [741, 544] width 54 height 17
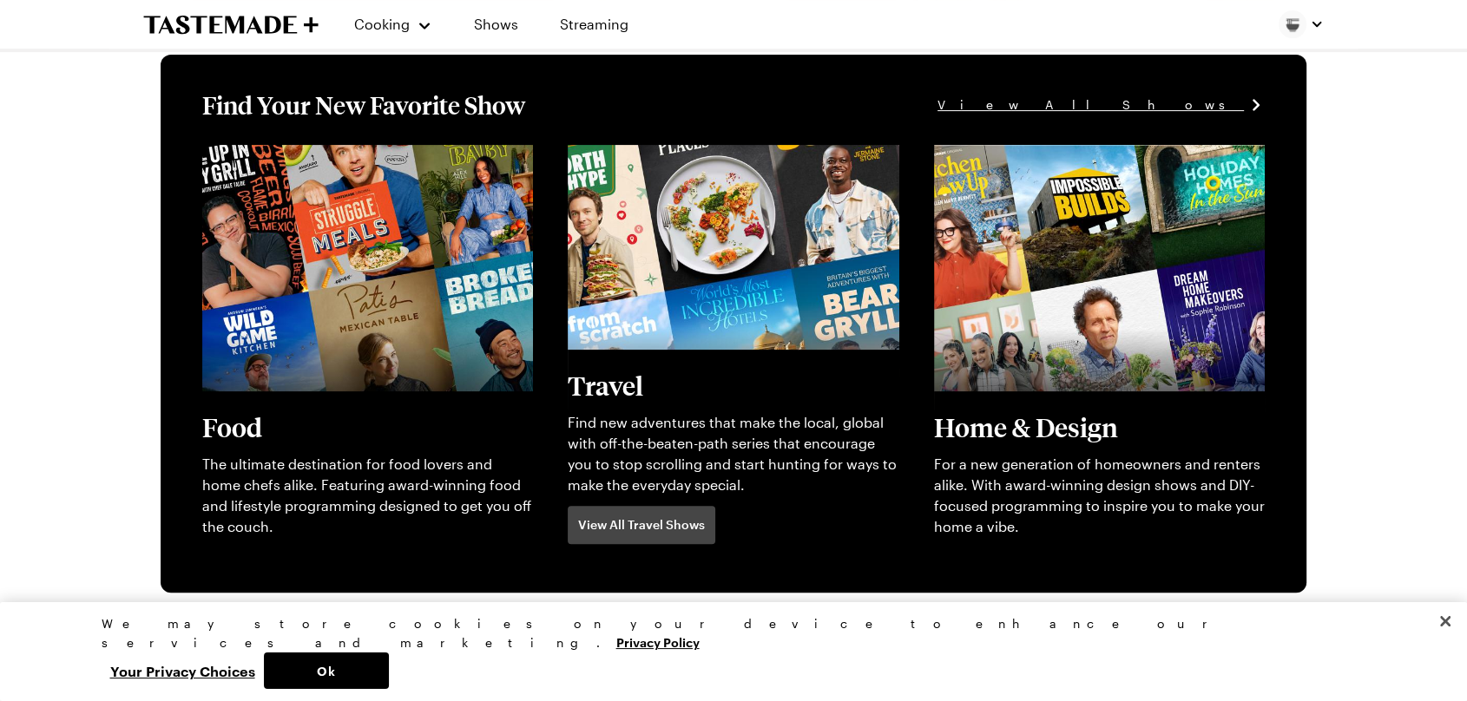
scroll to position [482, 0]
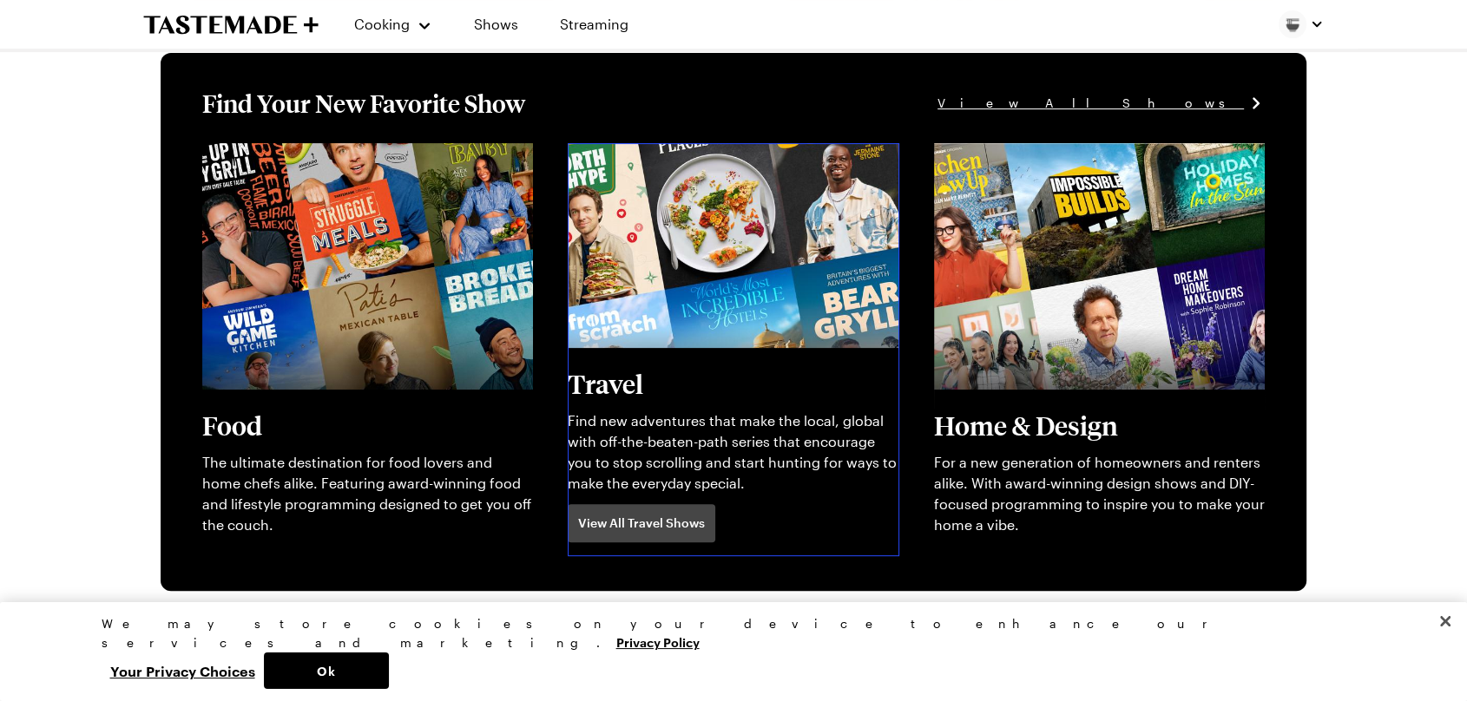
click at [614, 161] on link "View full content for [object Object]" at bounding box center [686, 153] width 237 height 16
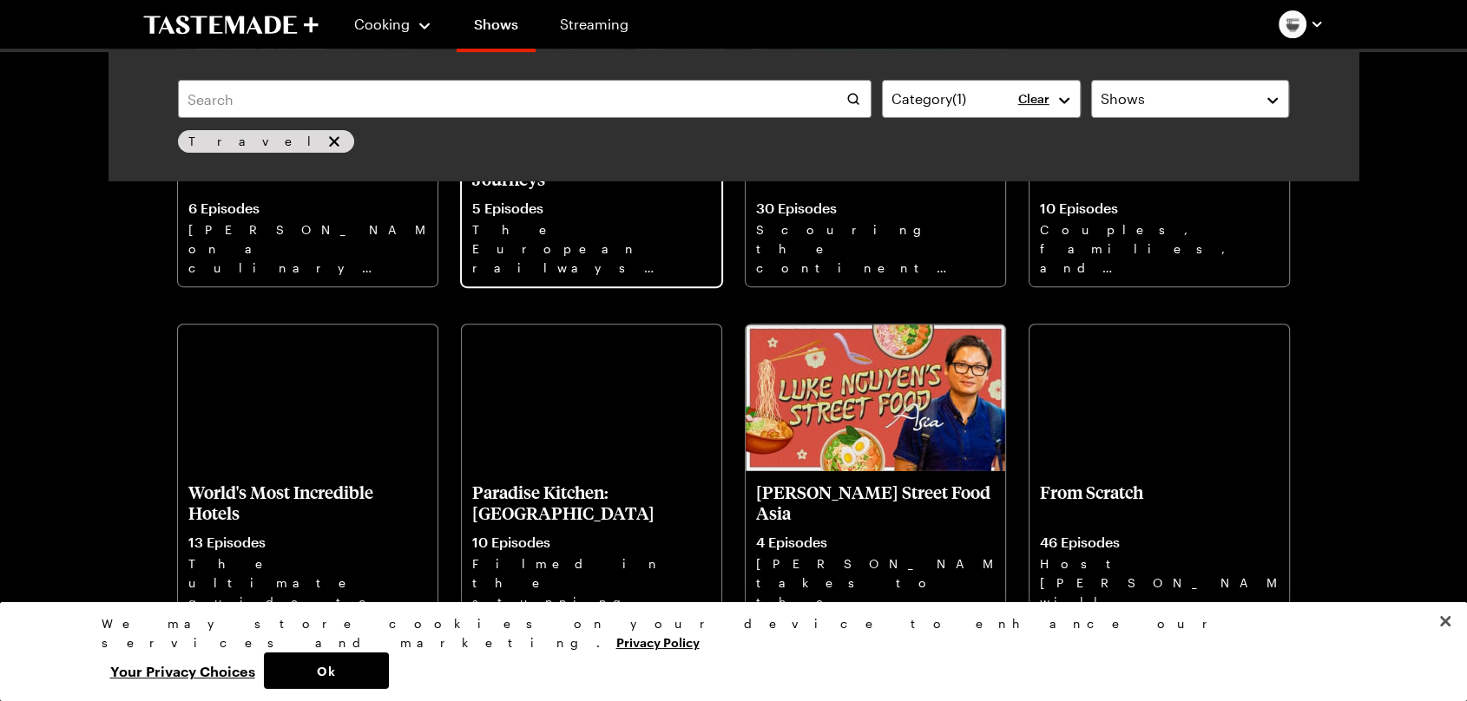
scroll to position [771, 0]
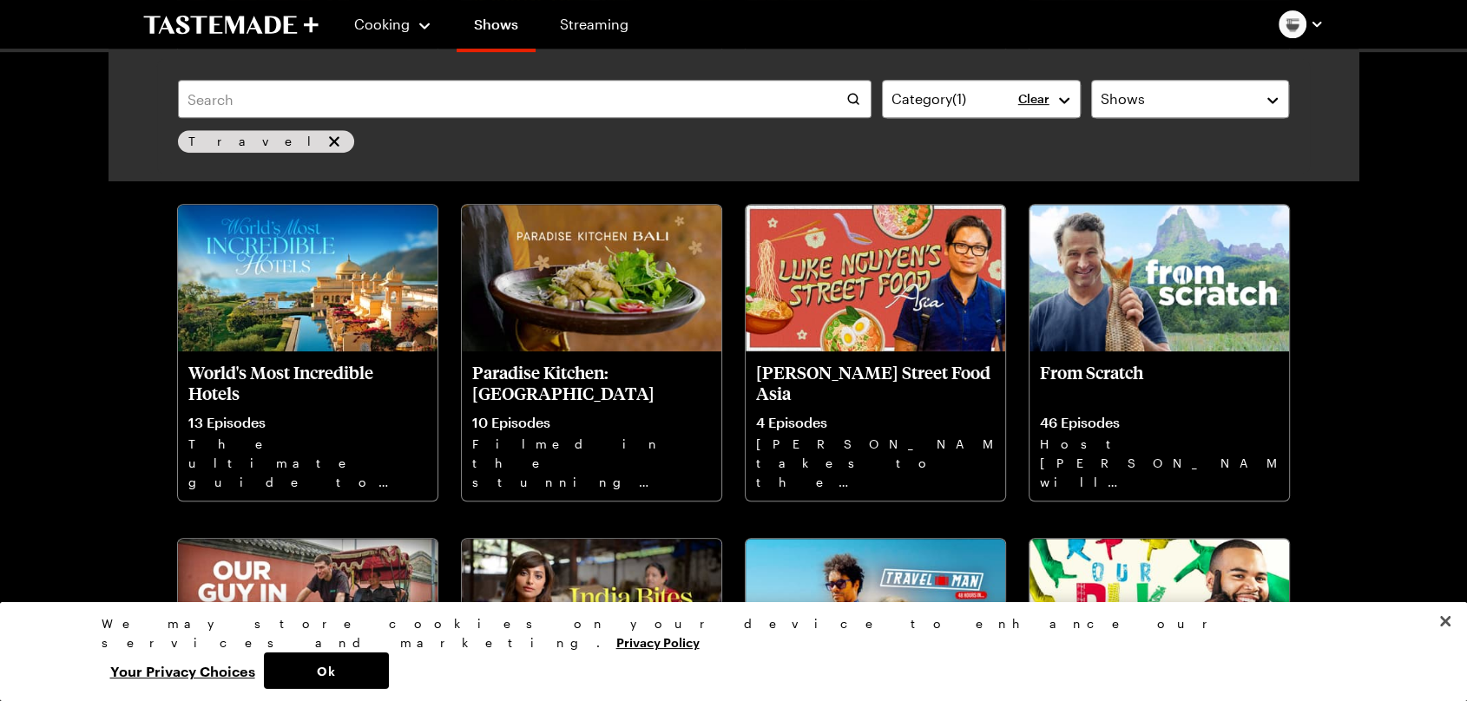
drag, startPoint x: 705, startPoint y: 388, endPoint x: 76, endPoint y: 269, distance: 639.5
click at [76, 269] on div "Cooking Shows Streaming Category ( 1 ) Clear Shows Travel Search Results ( 29 )…" at bounding box center [733, 523] width 1467 height 2589
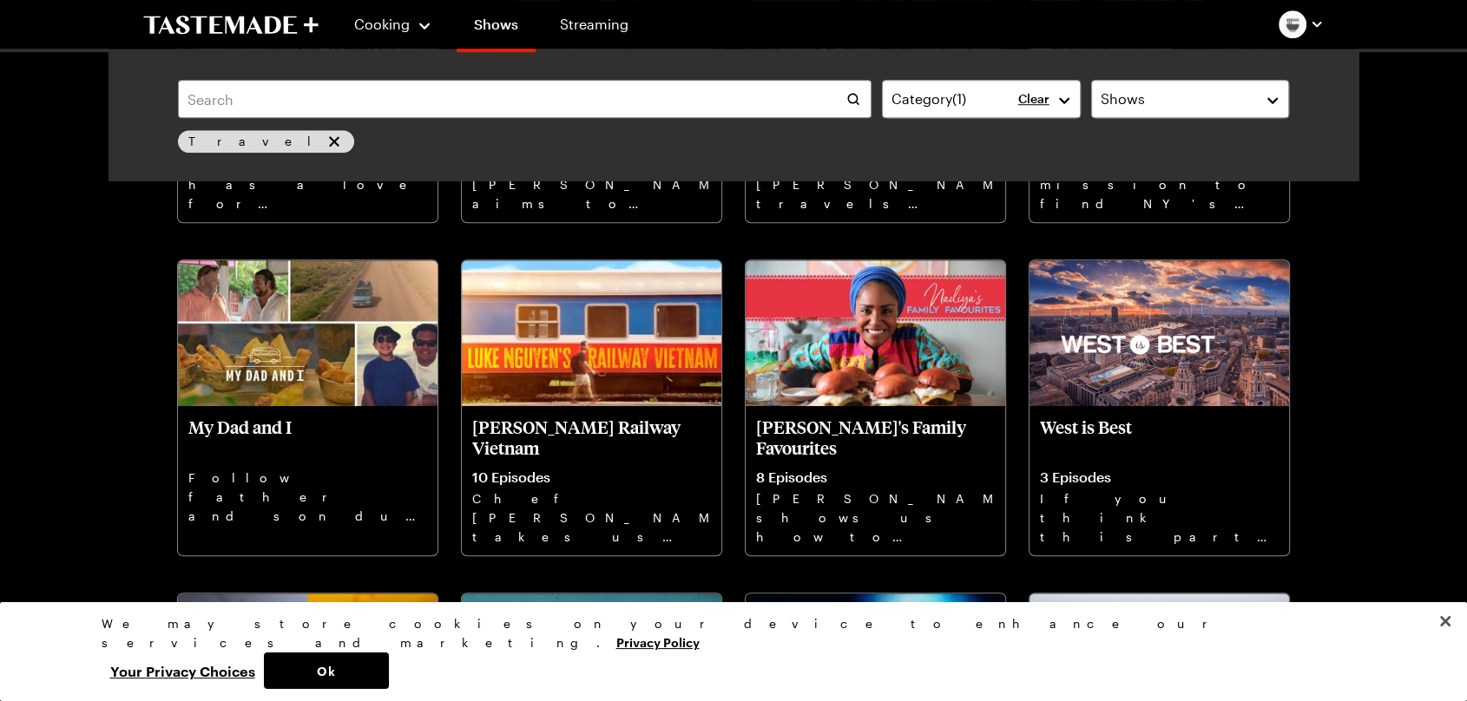
scroll to position [1446, 0]
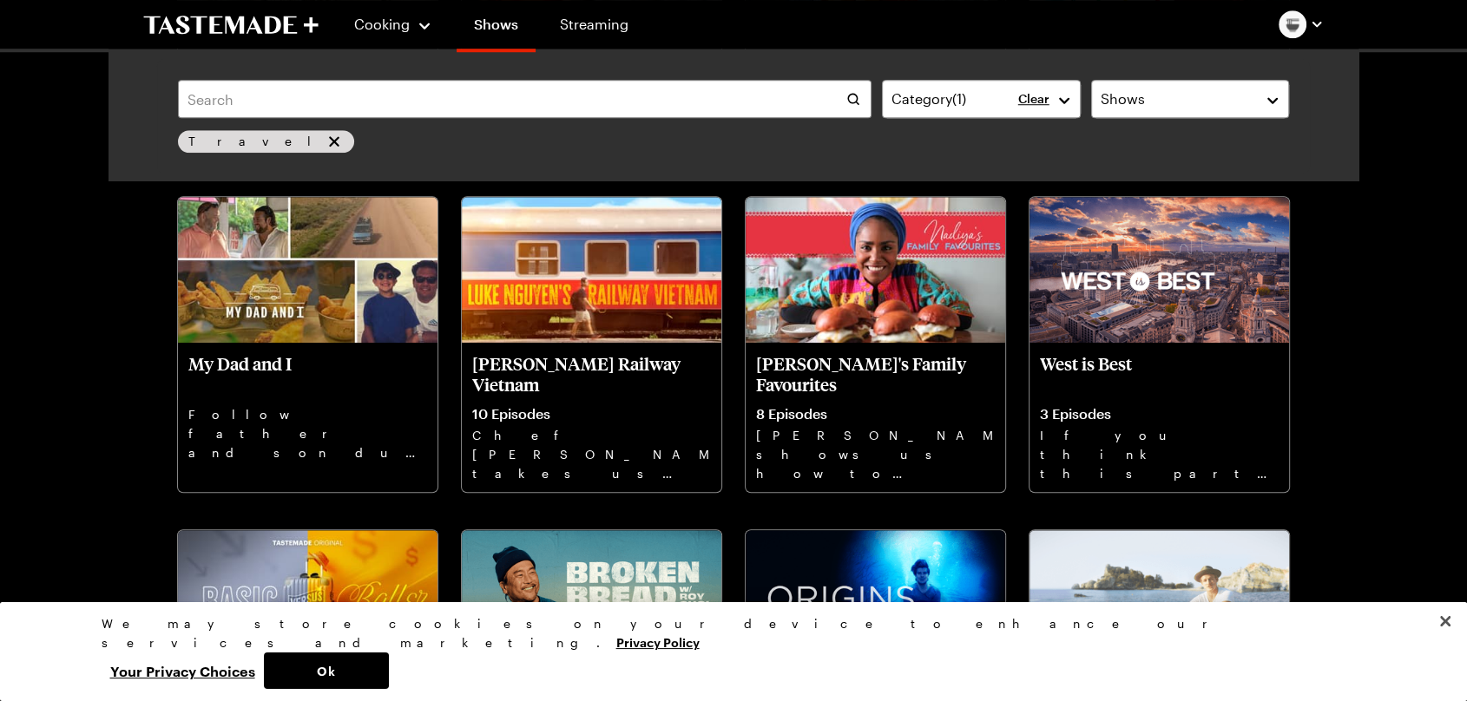
drag, startPoint x: 1386, startPoint y: 423, endPoint x: 1416, endPoint y: 448, distance: 39.4
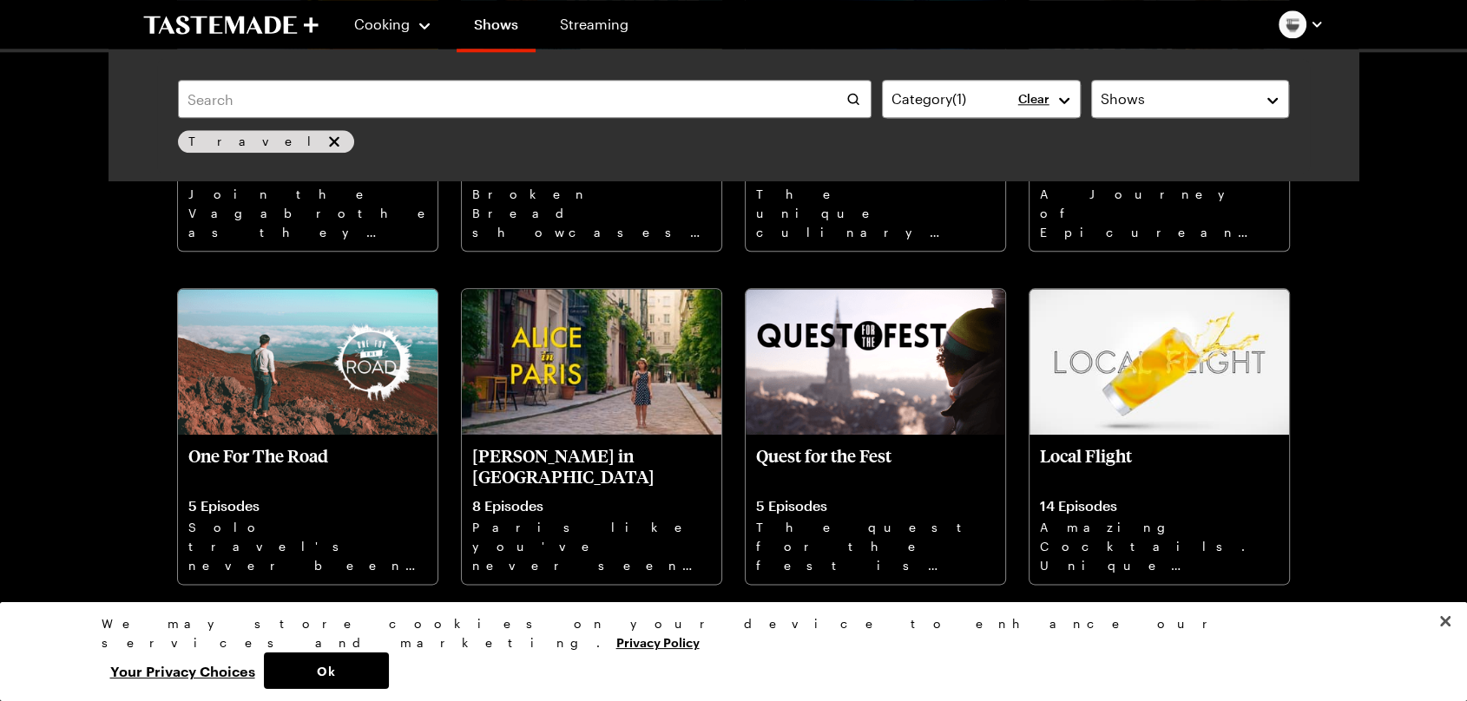
scroll to position [2025, 0]
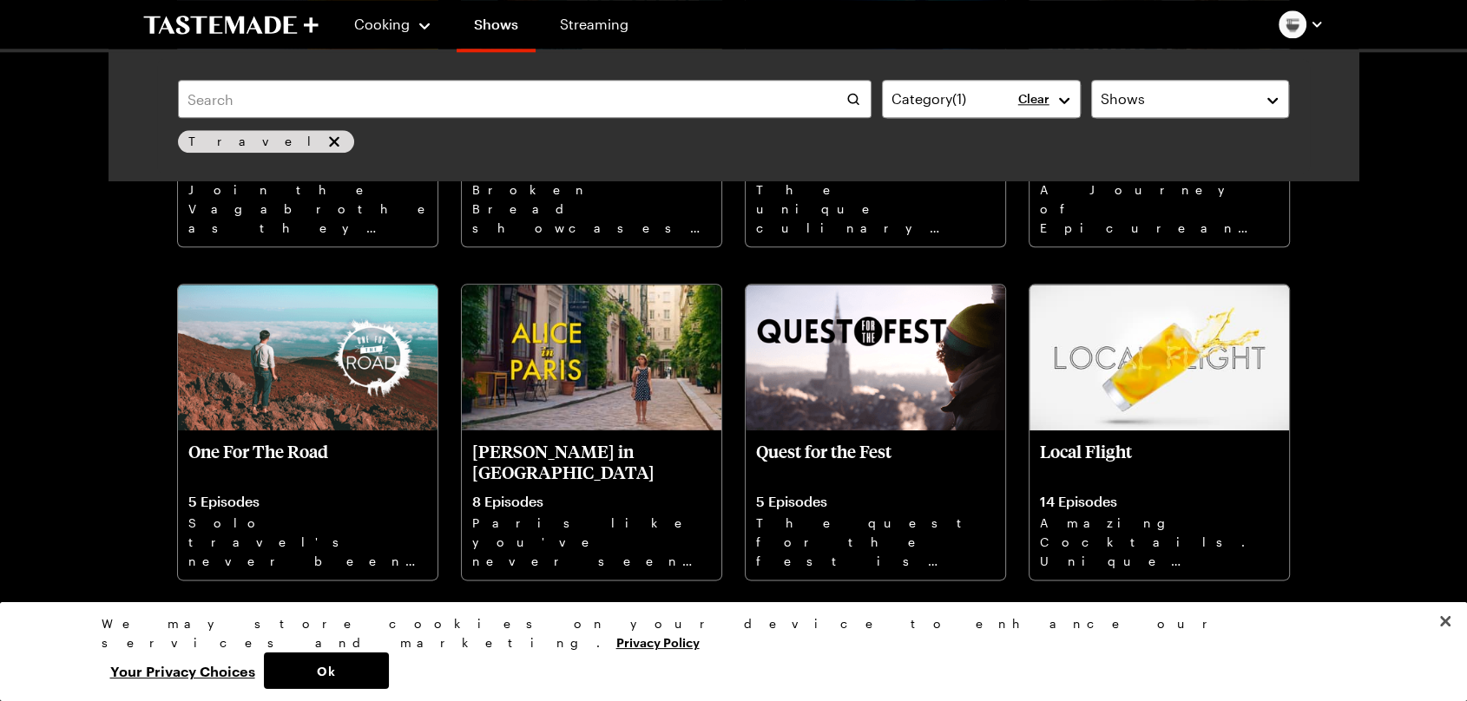
drag, startPoint x: 1407, startPoint y: 441, endPoint x: 1382, endPoint y: 523, distance: 86.2
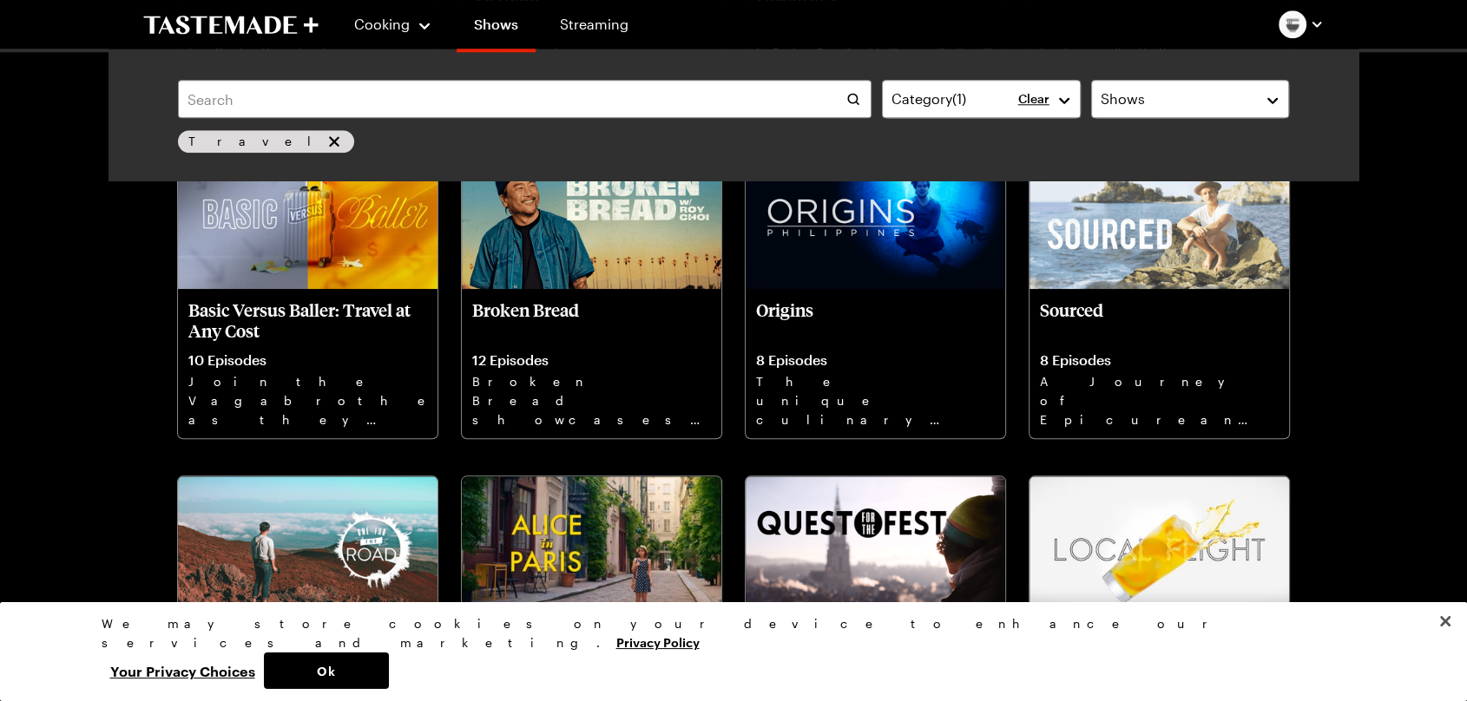
scroll to position [1832, 0]
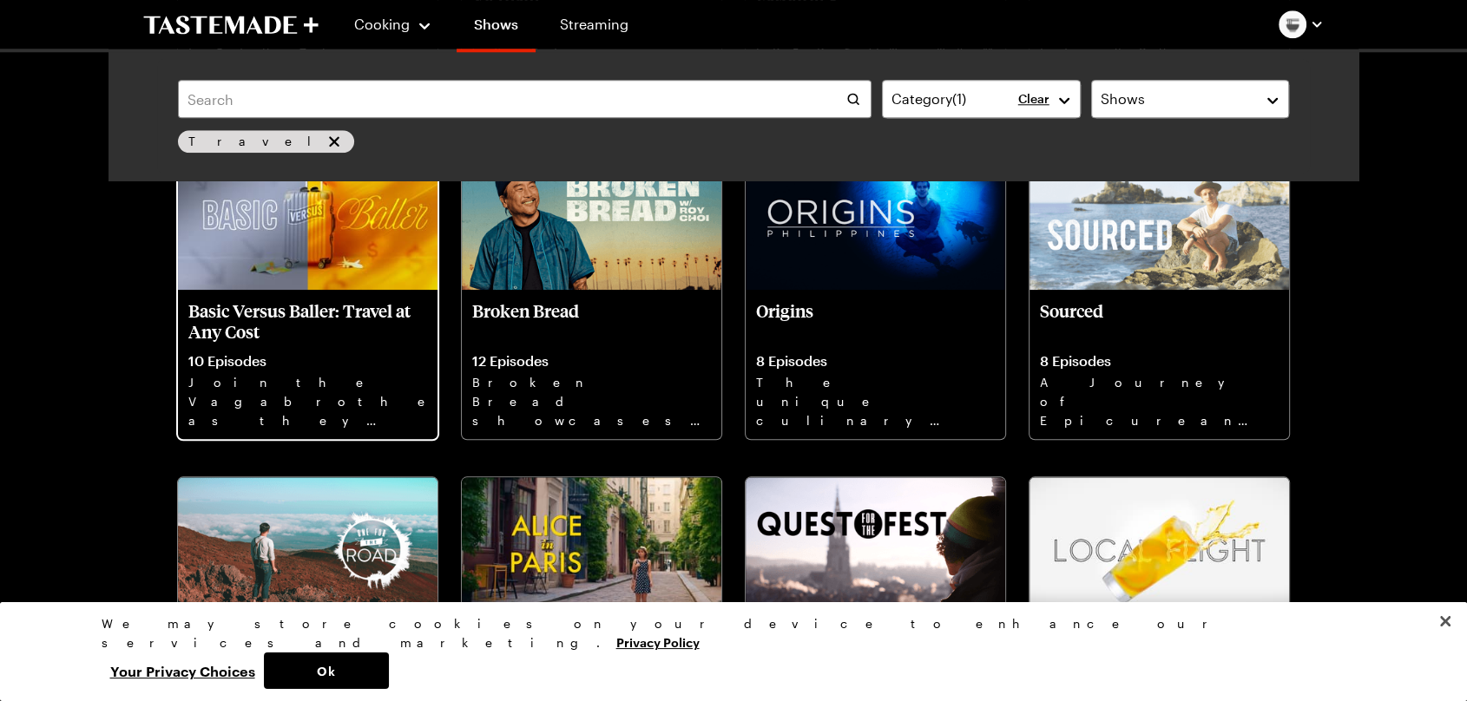
click at [312, 307] on p "Basic Versus Baller: Travel at Any Cost" at bounding box center [307, 321] width 239 height 42
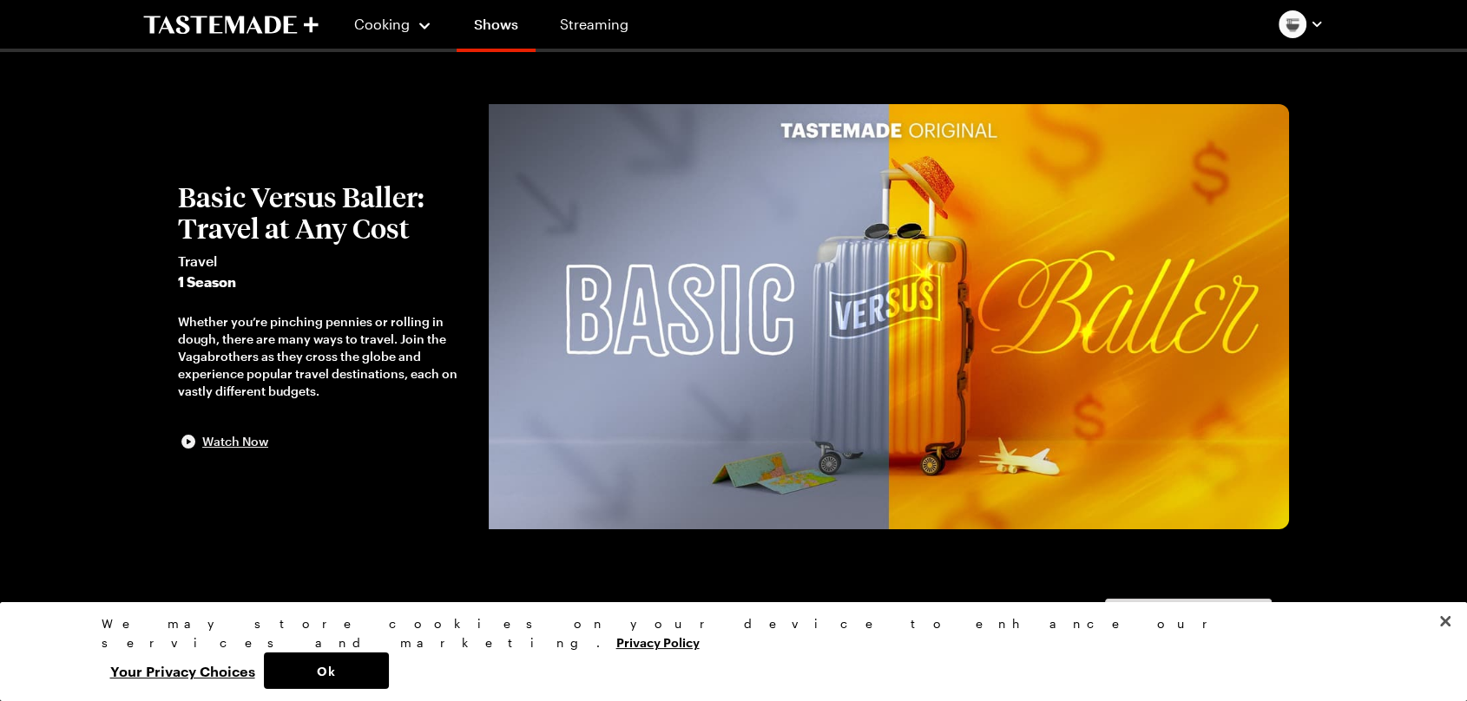
click at [257, 442] on span "Watch Now" at bounding box center [235, 441] width 66 height 17
